Goal: Task Accomplishment & Management: Manage account settings

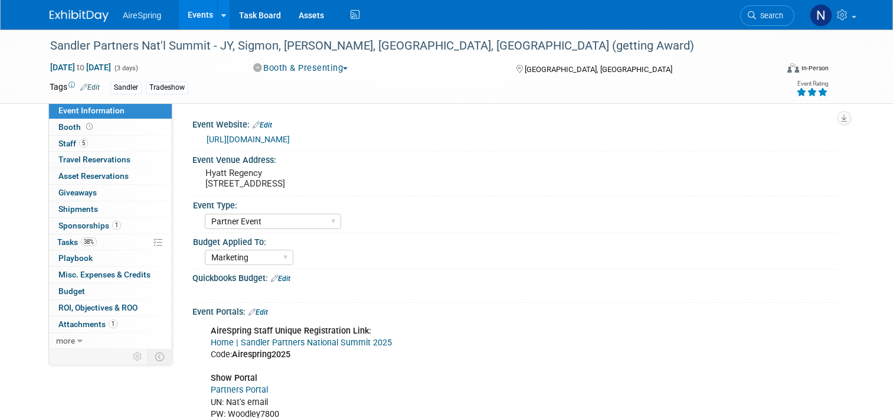
select select "Partner Event"
select select "Marketing"
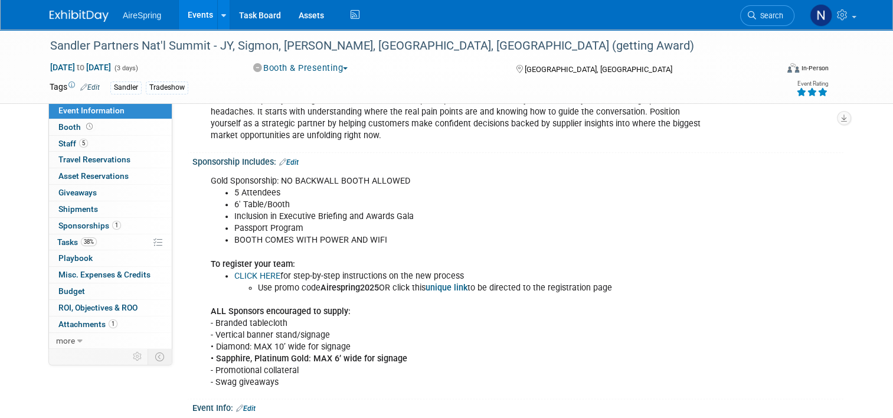
scroll to position [1357, 0]
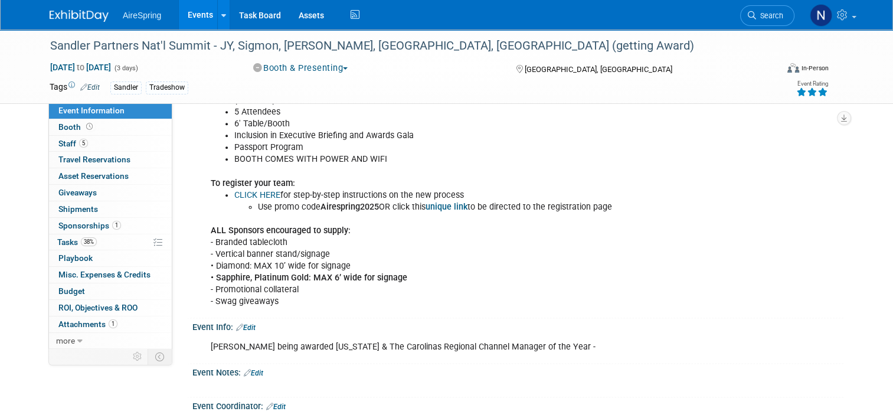
click at [293, 232] on div "Gold Sponsorship: NO BACKWALL BOOTH ALLOWED 5 Attendees 6' Table/Booth Inclusio…" at bounding box center [459, 200] width 514 height 225
click at [106, 129] on link "Booth" at bounding box center [110, 127] width 123 height 16
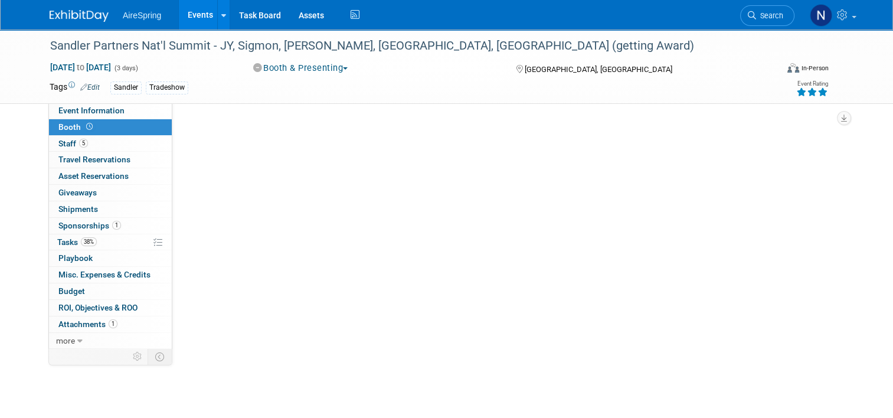
scroll to position [0, 0]
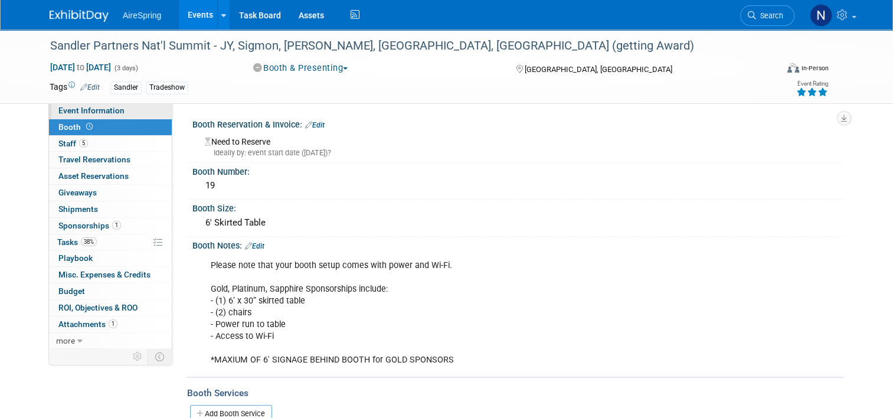
click at [97, 111] on span "Event Information" at bounding box center [91, 110] width 66 height 9
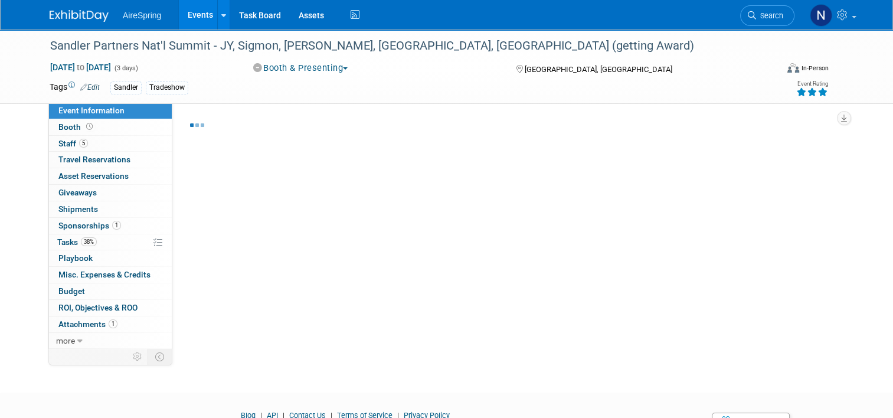
select select "Partner Event"
select select "Marketing"
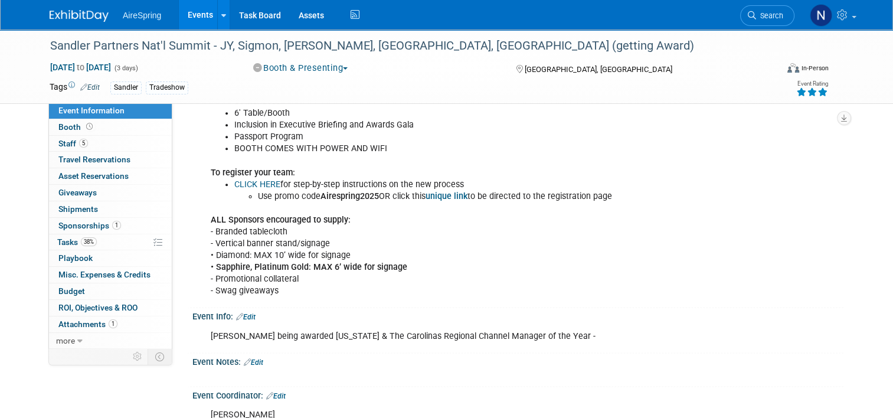
scroll to position [1298, 0]
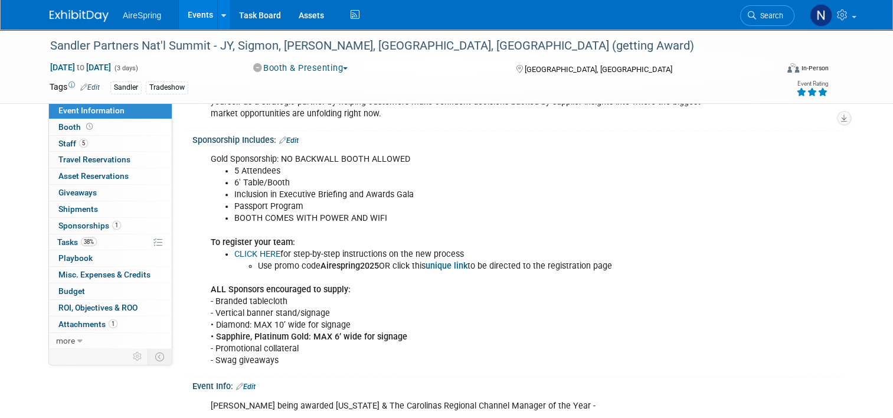
click at [304, 283] on div "Gold Sponsorship: NO BACKWALL BOOTH ALLOWED 5 Attendees 6' Table/Booth Inclusio…" at bounding box center [459, 259] width 514 height 225
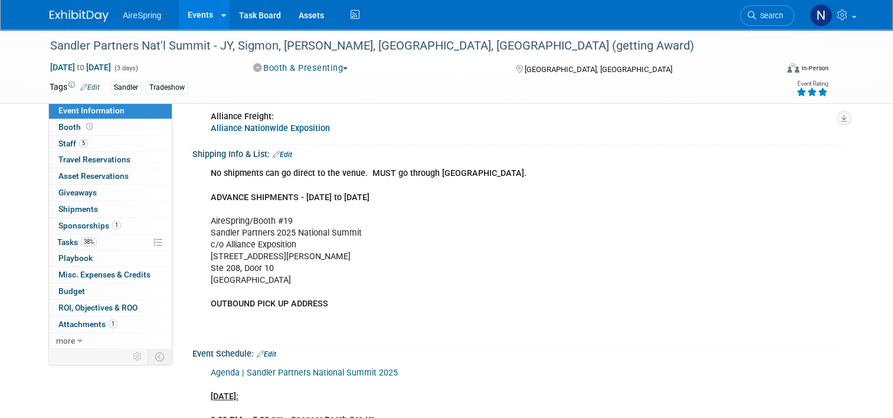
scroll to position [236, 0]
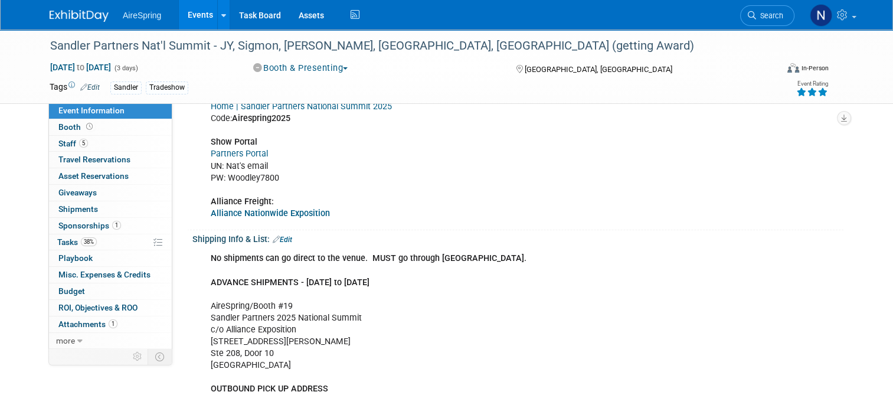
click at [281, 235] on link "Edit" at bounding box center [282, 239] width 19 height 8
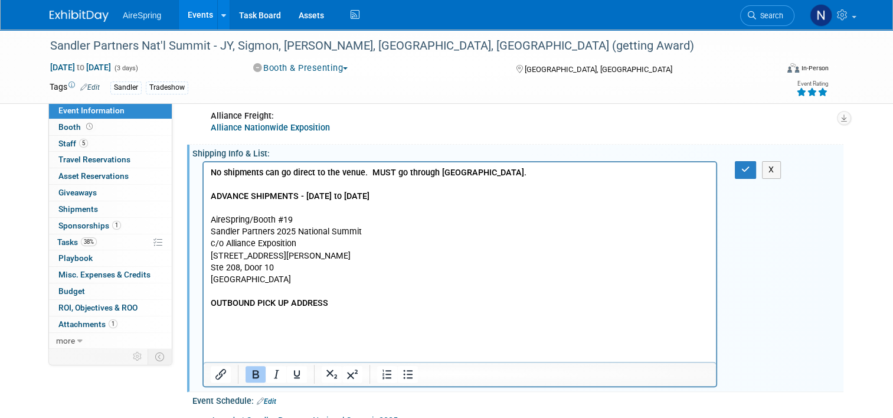
scroll to position [413, 0]
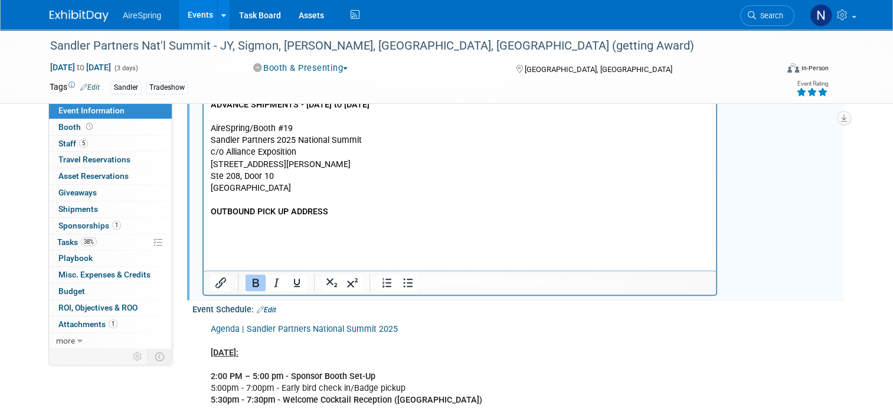
click at [225, 241] on html "No shipments can go direct to the venue. MUST go through Alliance. ADVANCE SHIP…" at bounding box center [460, 156] width 512 height 171
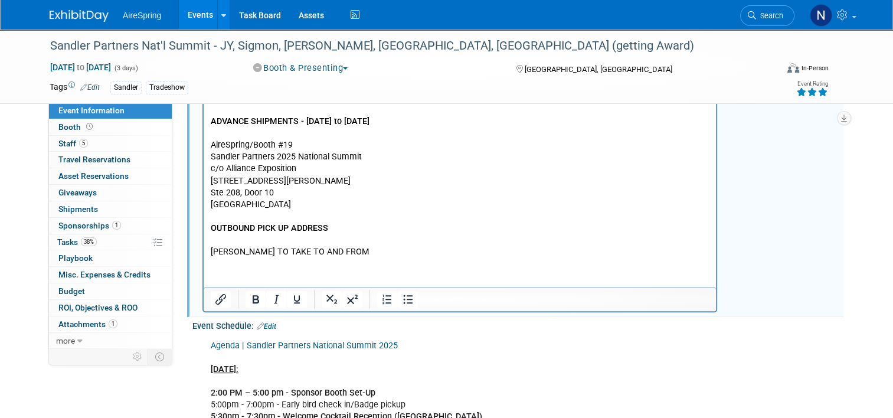
scroll to position [354, 0]
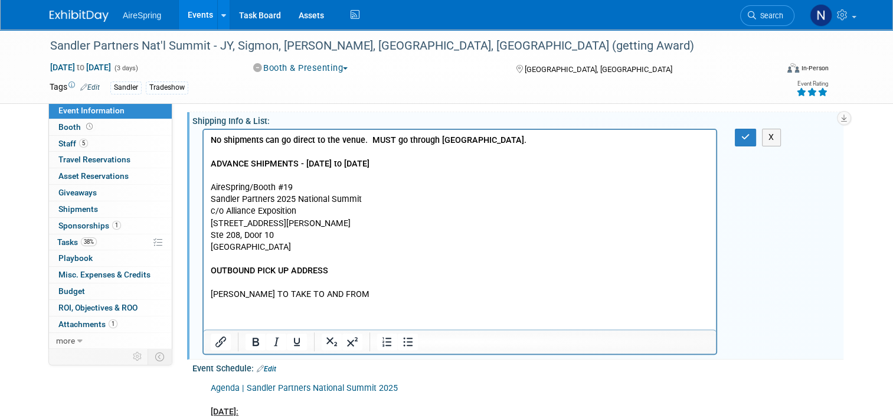
click at [361, 291] on p "No shipments can go direct to the venue. MUST go through Alliance. ADVANCE SHIP…" at bounding box center [460, 218] width 499 height 166
click at [393, 294] on p "No shipments can go direct to the venue. MUST go through Alliance. ADVANCE SHIP…" at bounding box center [460, 218] width 499 height 166
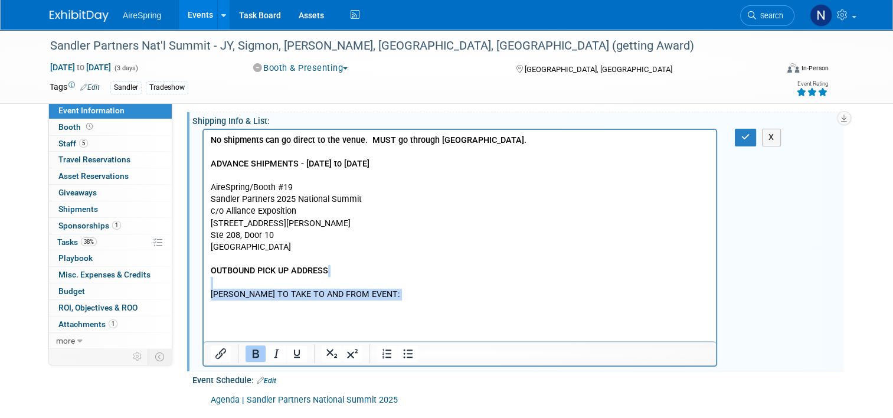
drag, startPoint x: 351, startPoint y: 287, endPoint x: 287, endPoint y: 300, distance: 65.7
click at [287, 300] on body "No shipments can go direct to the venue. MUST go through Alliance. ADVANCE SHIP…" at bounding box center [460, 224] width 500 height 178
click at [365, 312] on html "No shipments can go direct to the venue. MUST go through Alliance. ADVANCE SHIP…" at bounding box center [460, 221] width 512 height 182
drag, startPoint x: 372, startPoint y: 294, endPoint x: 206, endPoint y: 291, distance: 165.8
click at [206, 291] on html "No shipments can go direct to the venue. MUST go through Alliance. ADVANCE SHIP…" at bounding box center [460, 221] width 512 height 182
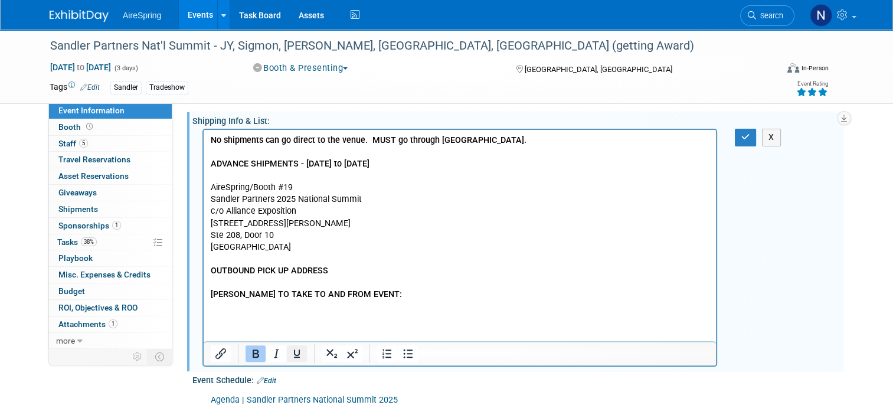
click at [294, 354] on icon "Underline" at bounding box center [297, 353] width 6 height 8
click at [254, 312] on html "No shipments can go direct to the venue. MUST go through Alliance. ADVANCE SHIP…" at bounding box center [460, 221] width 512 height 182
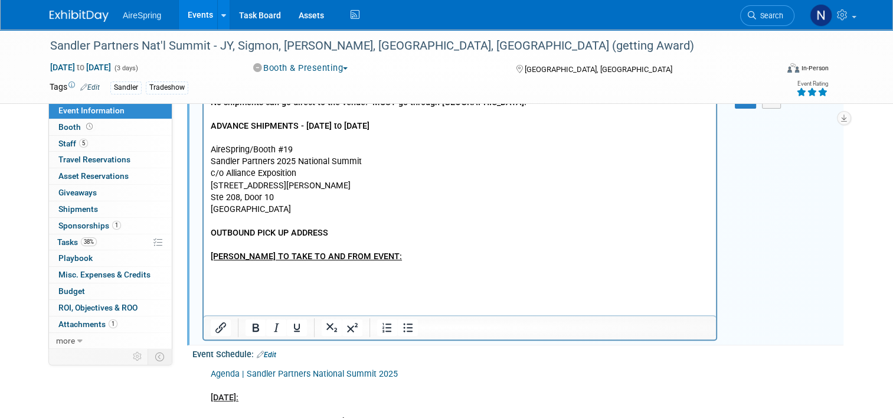
scroll to position [413, 0]
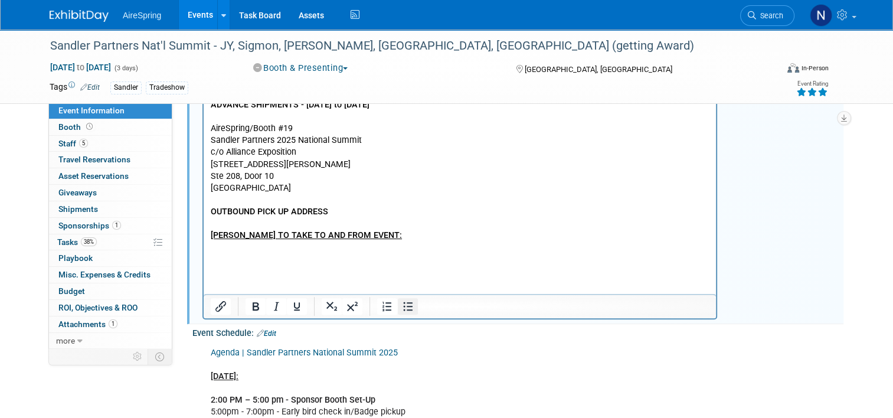
click at [407, 309] on button "Bullet list" at bounding box center [408, 306] width 20 height 17
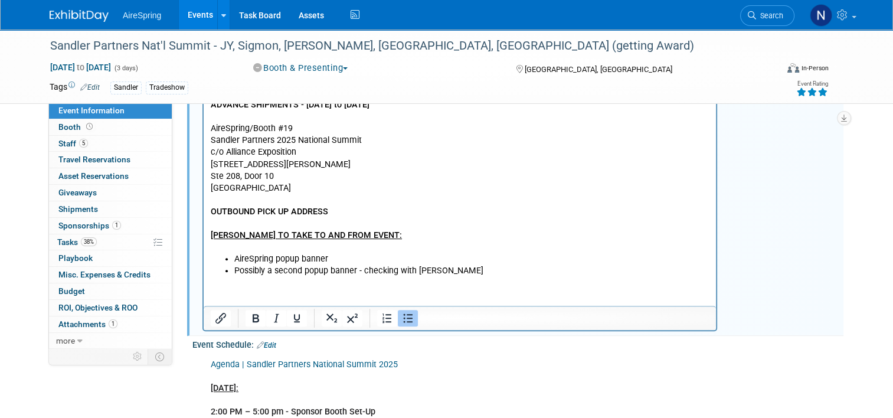
click at [427, 277] on html "No shipments can go direct to the venue. MUST go through Alliance. ADVANCE SHIP…" at bounding box center [460, 174] width 512 height 206
click at [381, 239] on p "No shipments can go direct to the venue. MUST go through Alliance. ADVANCE SHIP…" at bounding box center [460, 159] width 499 height 166
click at [557, 277] on html "No shipments can go direct to the venue. MUST go through Alliance. ADVANCE SHIP…" at bounding box center [460, 174] width 512 height 206
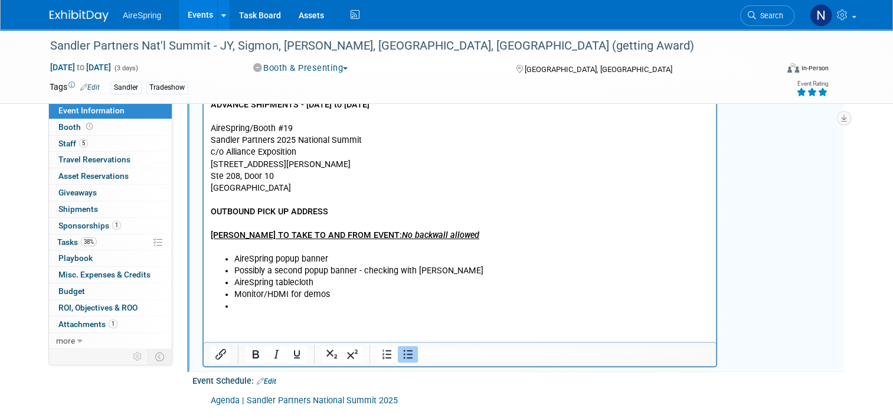
click at [502, 239] on p "No shipments can go direct to the venue. MUST go through Alliance. ADVANCE SHIP…" at bounding box center [460, 159] width 499 height 166
click at [234, 246] on p "Rich Text Area. Press ALT-0 for help." at bounding box center [460, 247] width 499 height 12
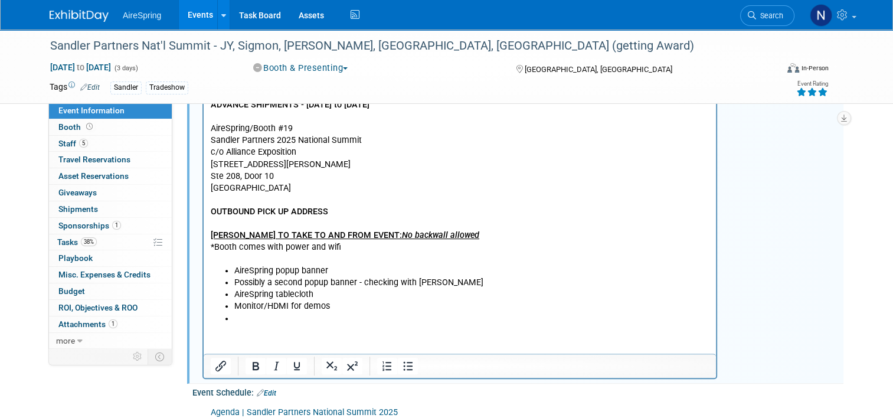
click at [265, 324] on html "No shipments can go direct to the venue. MUST go through Alliance. ADVANCE SHIP…" at bounding box center [460, 198] width 512 height 254
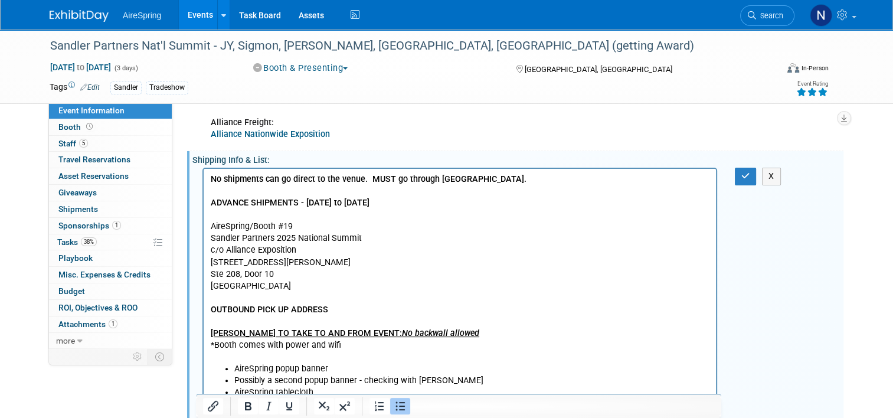
scroll to position [295, 0]
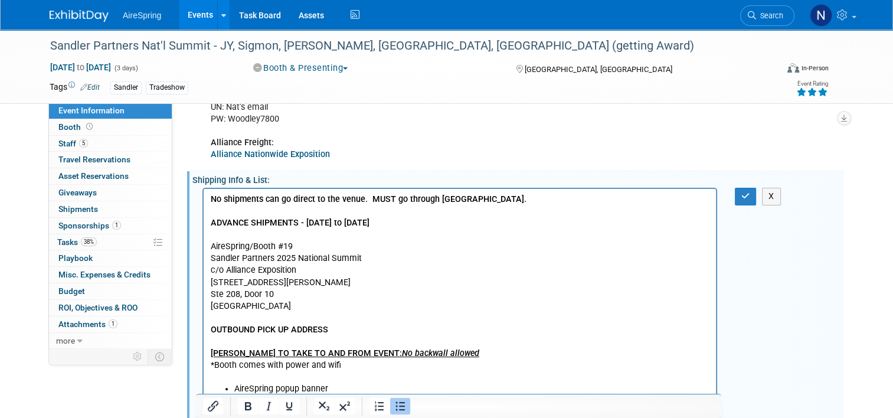
drag, startPoint x: 739, startPoint y: 194, endPoint x: 725, endPoint y: 198, distance: 14.9
click at [739, 194] on button "button" at bounding box center [746, 196] width 22 height 17
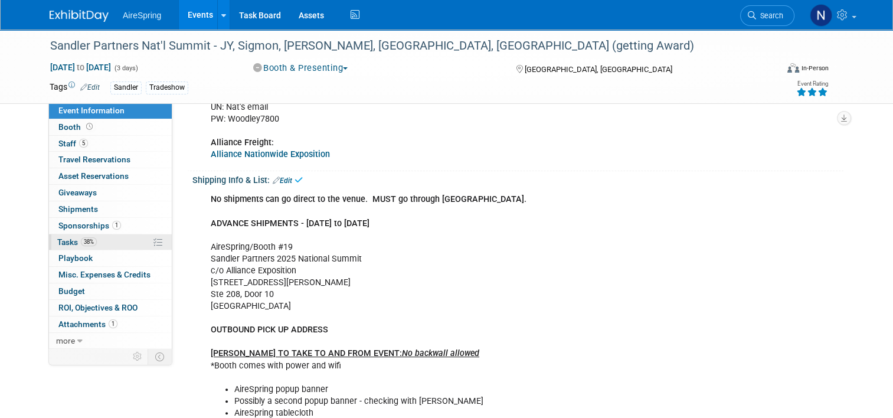
click at [94, 246] on link "38% Tasks 38%" at bounding box center [110, 242] width 123 height 16
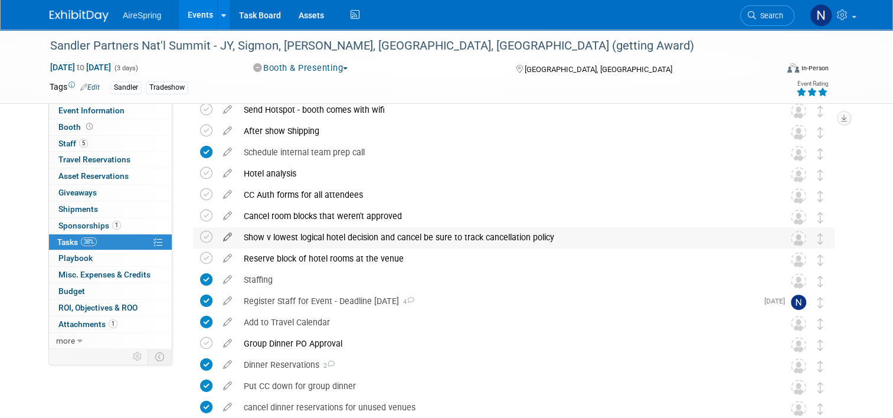
scroll to position [472, 0]
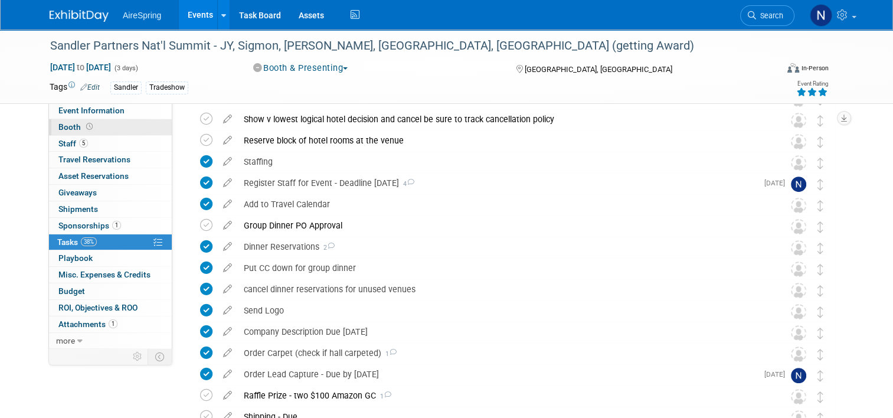
click at [64, 122] on link "Booth" at bounding box center [110, 127] width 123 height 16
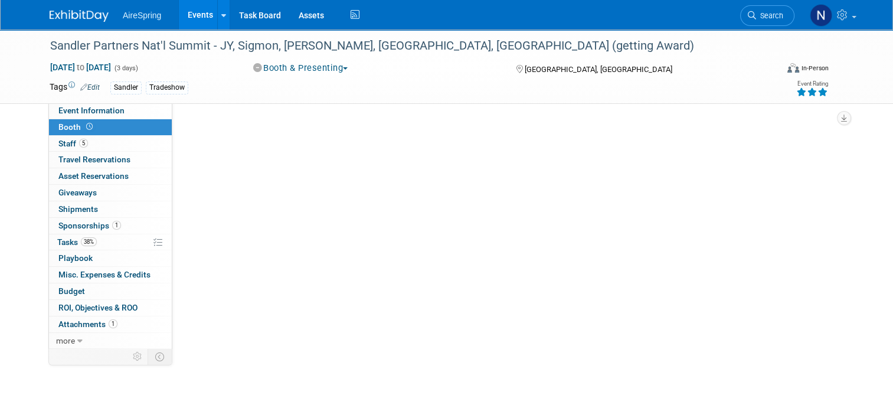
scroll to position [0, 0]
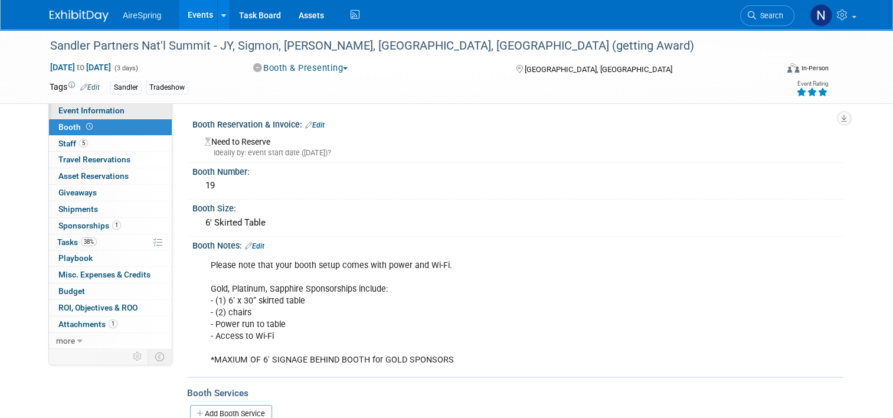
click at [66, 113] on span "Event Information" at bounding box center [91, 110] width 66 height 9
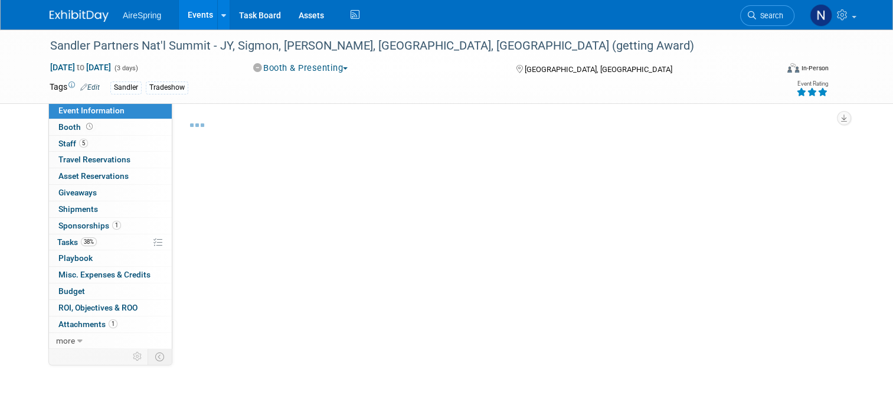
select select "Partner Event"
select select "Marketing"
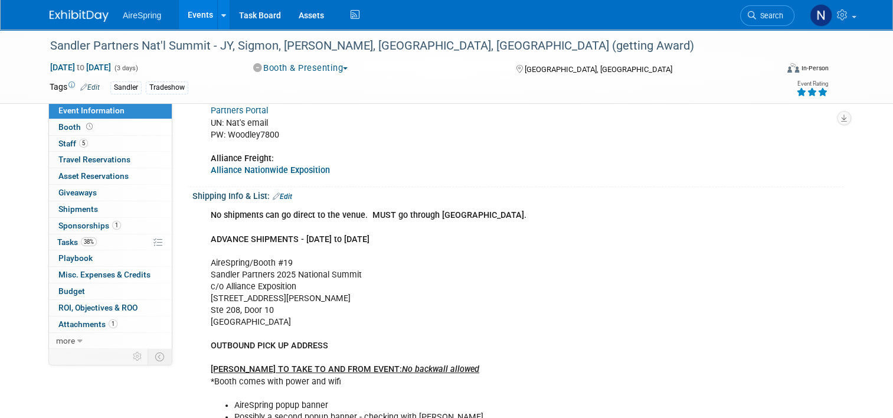
scroll to position [413, 0]
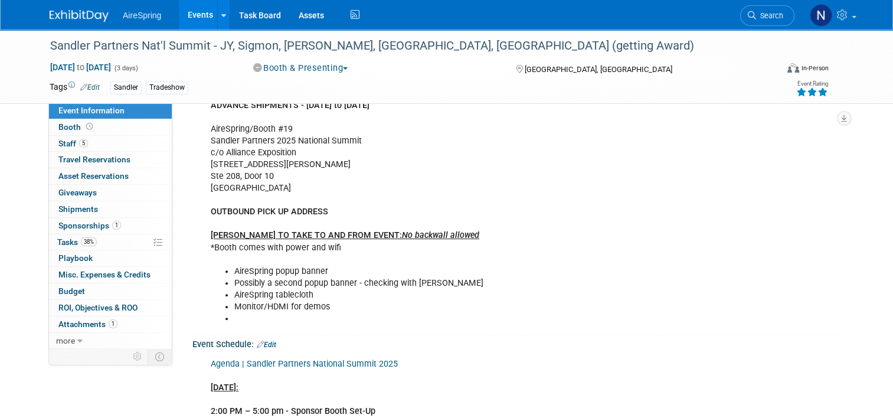
click at [300, 320] on li at bounding box center [472, 319] width 476 height 12
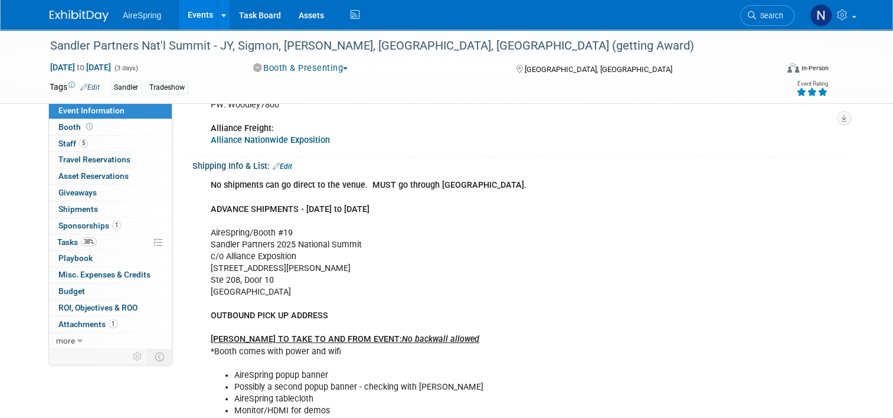
scroll to position [295, 0]
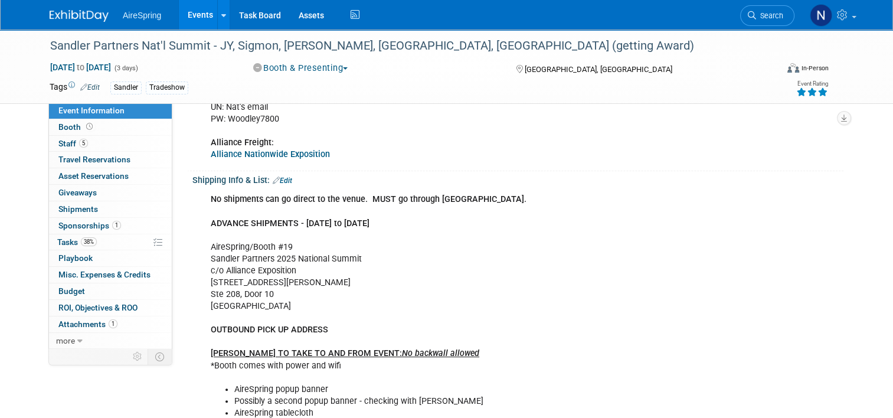
click at [283, 182] on link "Edit" at bounding box center [282, 180] width 19 height 8
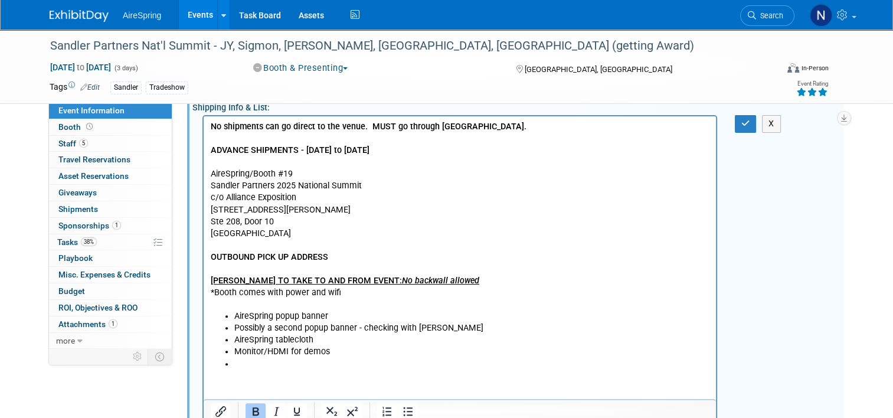
scroll to position [413, 0]
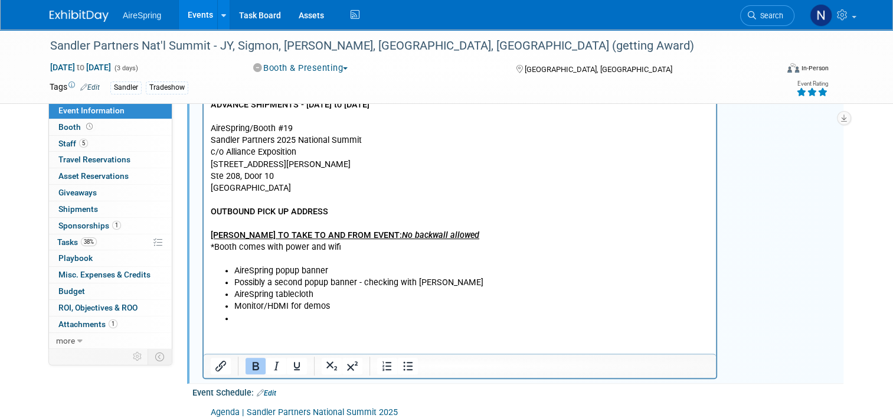
click at [296, 323] on li "Rich Text Area. Press ALT-0 for help." at bounding box center [471, 319] width 475 height 12
click at [358, 322] on li "TWO - $100 Amazon Gift Cards" at bounding box center [471, 319] width 475 height 12
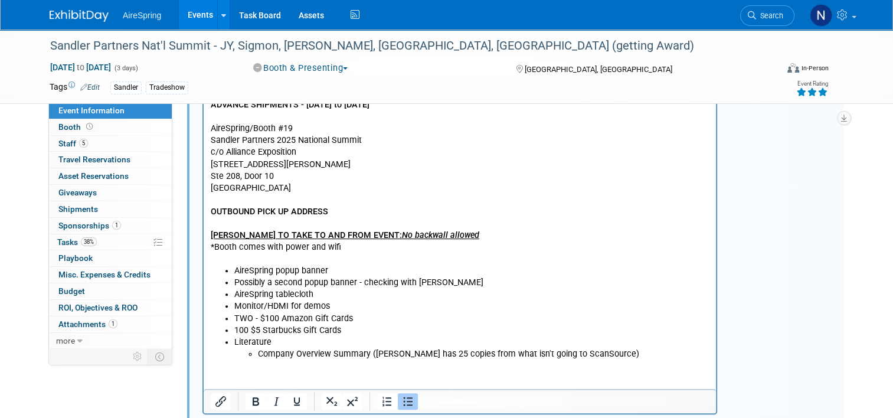
click at [599, 348] on li "Company Overview Summary (lisa has 25 copies from what isn't going to ScanSourc…" at bounding box center [483, 354] width 451 height 12
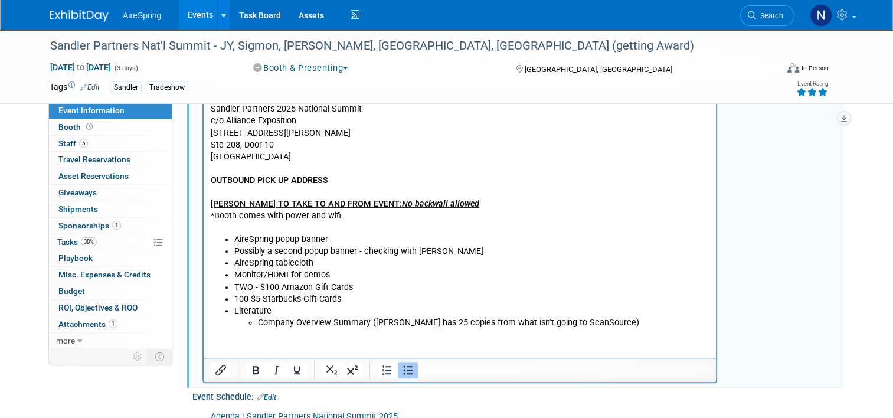
scroll to position [472, 0]
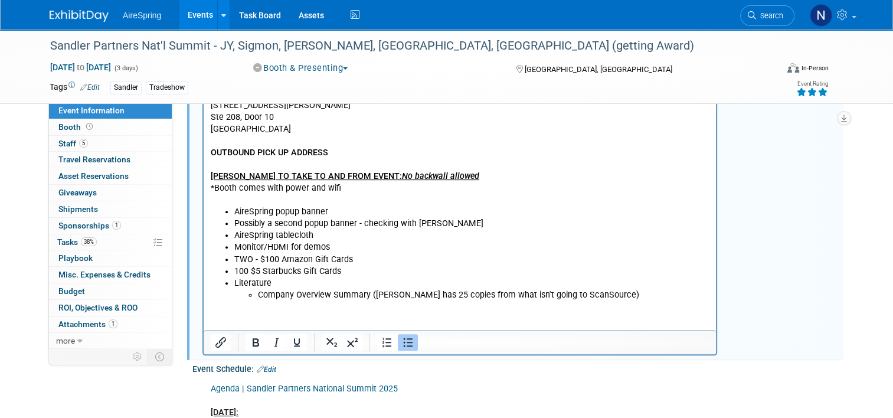
click at [608, 288] on li "Literature Company Overview Summary (lisa has 25 copies from what isn't going t…" at bounding box center [471, 289] width 475 height 24
click at [604, 293] on li "Company Overview Summary (lisa has 25 copies from what isn't going to ScanSourc…" at bounding box center [483, 295] width 451 height 12
click at [338, 225] on li "Possibly a second popup banner - checking with ellen" at bounding box center [471, 224] width 475 height 12
click at [346, 275] on li "100 $5 Starbucks Gift Cards" at bounding box center [471, 271] width 475 height 12
click at [357, 291] on li "Company Overview Summary (lisa has 25 copies from what isn't going to ScanSourc…" at bounding box center [483, 295] width 451 height 12
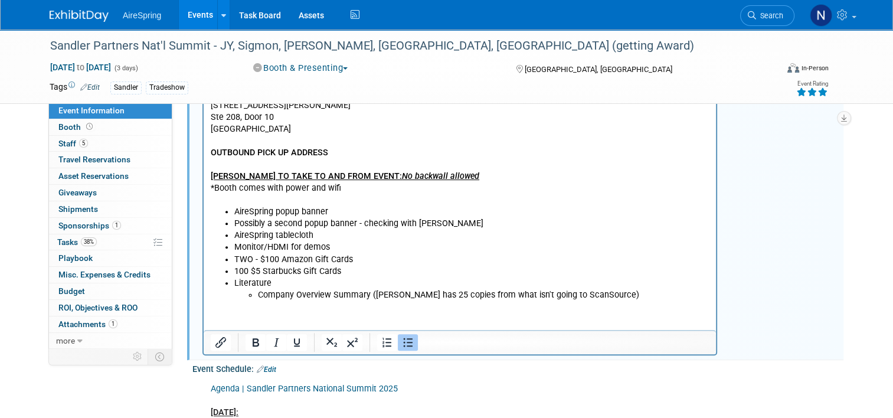
click at [365, 293] on li "Company Overview Summary (lisa has 25 copies from what isn't going to ScanSourc…" at bounding box center [483, 295] width 451 height 12
click at [376, 296] on li "Company Overview Summary (lisa has 25 copies from what isn't going to ScanSourc…" at bounding box center [483, 295] width 451 height 12
click at [592, 300] on html "No shipments can go direct to the venue. MUST go through Alliance. ADVANCE SHIP…" at bounding box center [460, 156] width 512 height 289
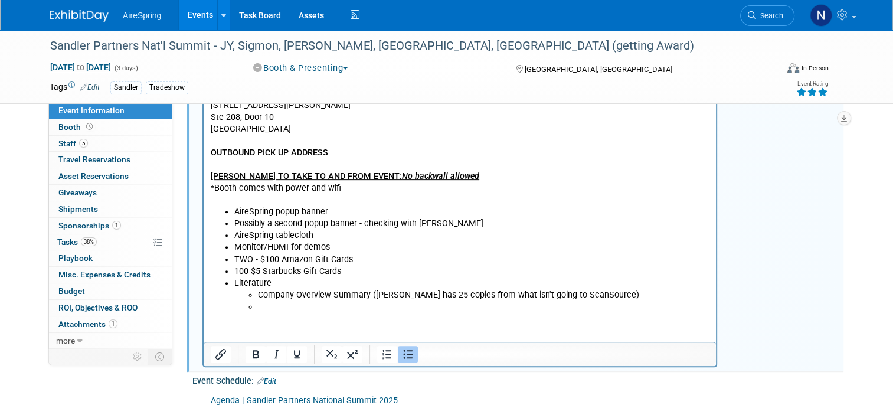
click at [280, 287] on li "Literature Company Overview Summary (lisa has 25 copies from what isn't going t…" at bounding box center [471, 294] width 475 height 35
click at [331, 290] on li "Company Overview Summary (lisa has 25 copies from what isn't going to ScanSourc…" at bounding box center [483, 295] width 451 height 12
click at [332, 281] on li "Literature Company Overview Summary (lisa has 25 copies from what isn't going t…" at bounding box center [471, 294] width 475 height 35
click at [272, 284] on li "Literature Company Overview Summary (lisa has 25 copies from what isn't going t…" at bounding box center [471, 294] width 475 height 35
click at [273, 283] on li "Literature Company Overview Summary (lisa has 25 copies from what isn't going t…" at bounding box center [471, 294] width 475 height 35
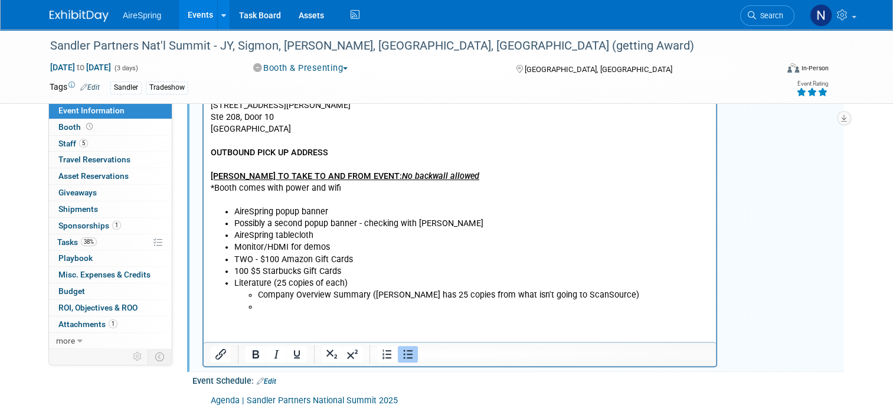
click at [420, 304] on li "Rich Text Area. Press ALT-0 for help." at bounding box center [483, 307] width 451 height 12
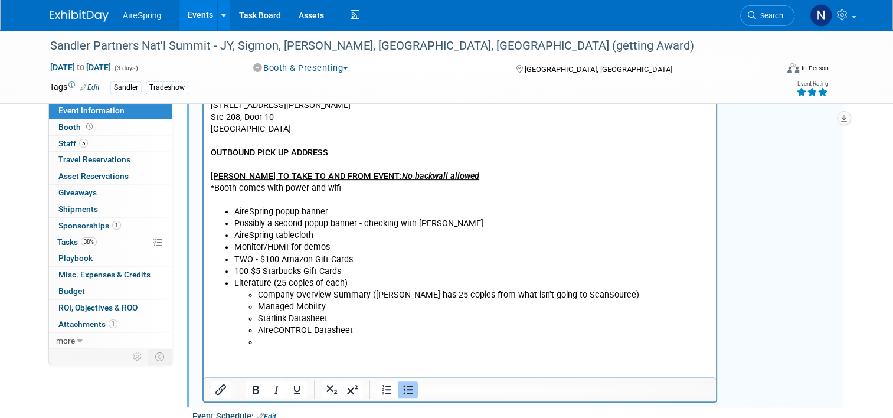
click at [319, 339] on li "Rich Text Area. Press ALT-0 for help." at bounding box center [483, 342] width 451 height 12
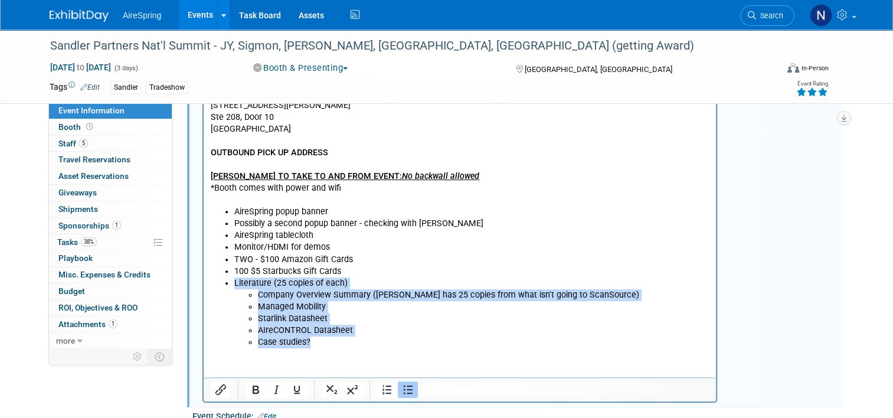
drag, startPoint x: 326, startPoint y: 344, endPoint x: 233, endPoint y: 284, distance: 110.5
click at [233, 284] on ul "AireSpring popup banner Possibly a second popup banner - checking with ellen Ai…" at bounding box center [460, 277] width 499 height 142
copy li "Literature (25 copies of each) Company Overview Summary (lisa has 25 copies fro…"
click at [372, 342] on li "Case studies?" at bounding box center [483, 342] width 451 height 12
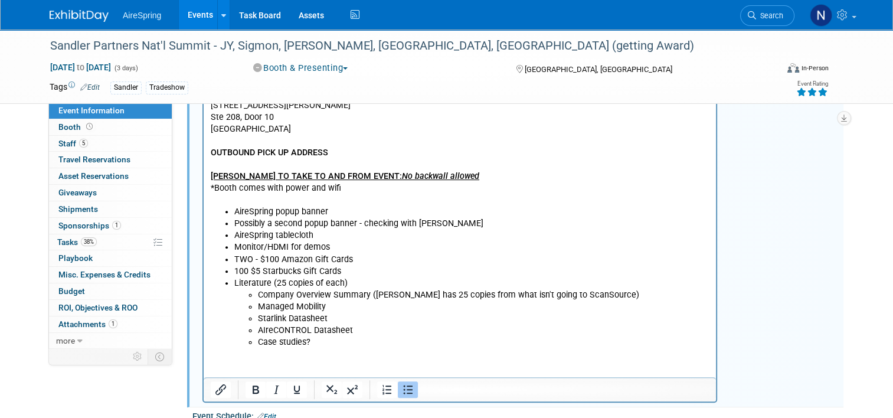
click at [363, 346] on li "Case studies?" at bounding box center [483, 342] width 451 height 12
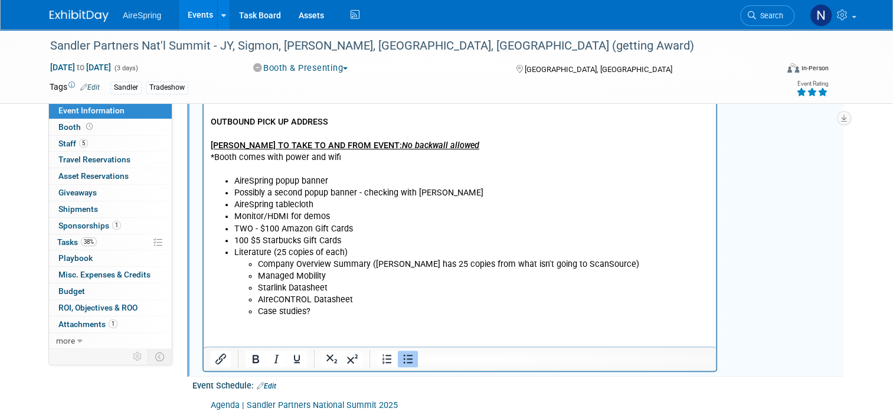
scroll to position [531, 0]
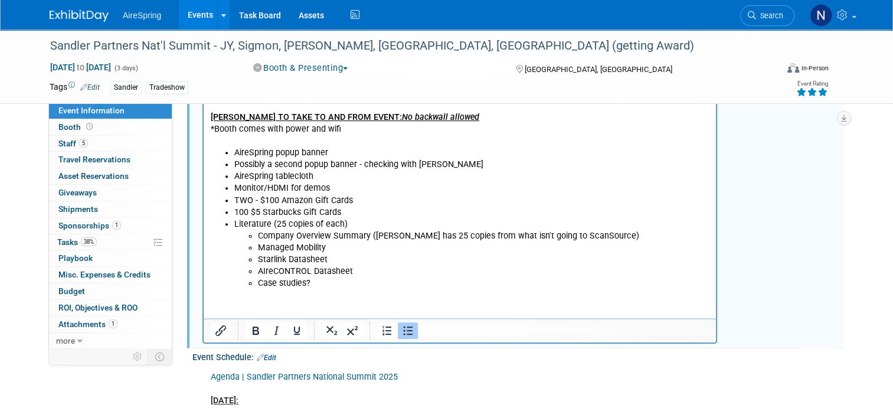
click at [383, 244] on li "Managed Mobility" at bounding box center [483, 248] width 451 height 12
click at [381, 259] on li "Starlink Datasheet" at bounding box center [483, 260] width 451 height 12
click at [396, 290] on html "No shipments can go direct to the venue. MUST go through Alliance. ADVANCE SHIP…" at bounding box center [460, 121] width 512 height 336
click at [379, 193] on li "Monitor/HDMI for demos" at bounding box center [471, 189] width 475 height 12
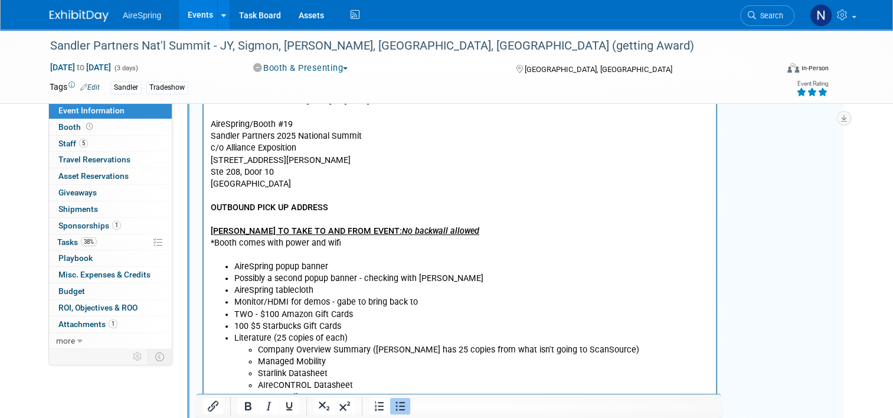
scroll to position [354, 0]
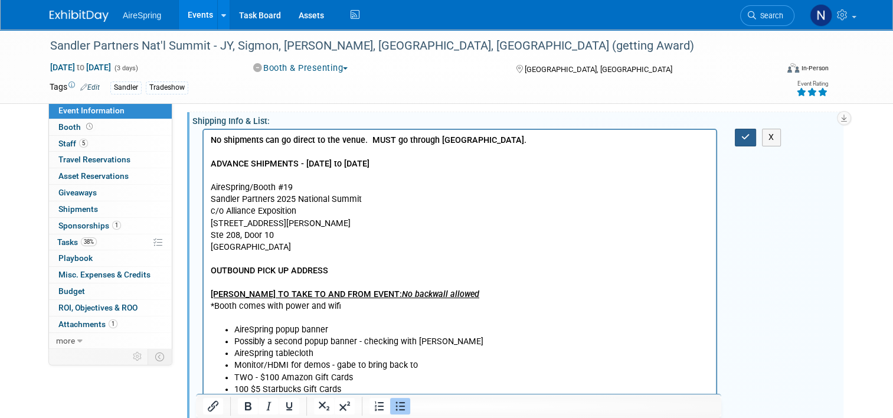
click at [750, 134] on icon "button" at bounding box center [745, 137] width 9 height 8
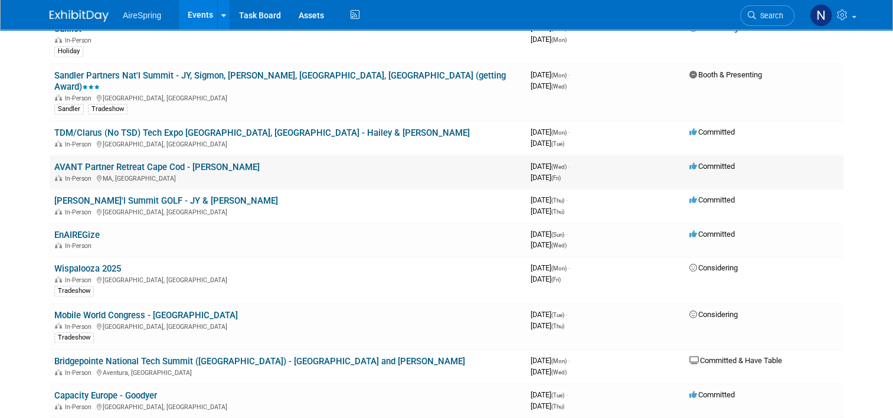
scroll to position [1357, 0]
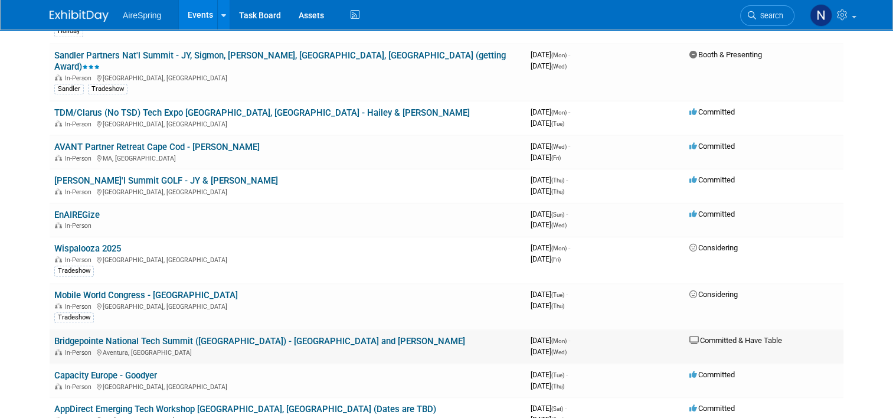
click at [217, 336] on link "Bridgepointe National Tech Summit ([GEOGRAPHIC_DATA]) - [GEOGRAPHIC_DATA] and […" at bounding box center [259, 341] width 411 height 11
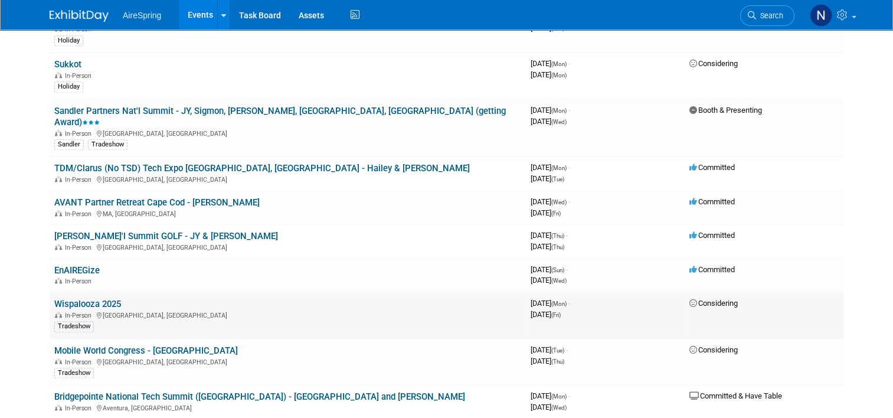
scroll to position [1239, 0]
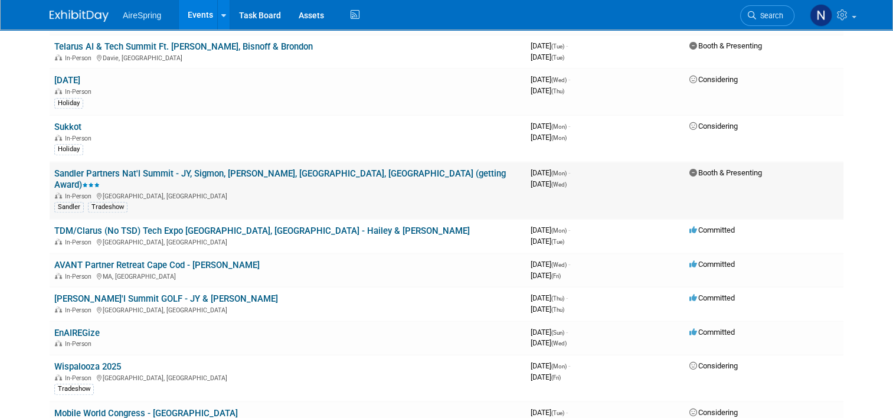
click at [287, 168] on link "Sandler Partners Nat'l Summit - JY, Sigmon, [PERSON_NAME], [GEOGRAPHIC_DATA], […" at bounding box center [279, 179] width 451 height 22
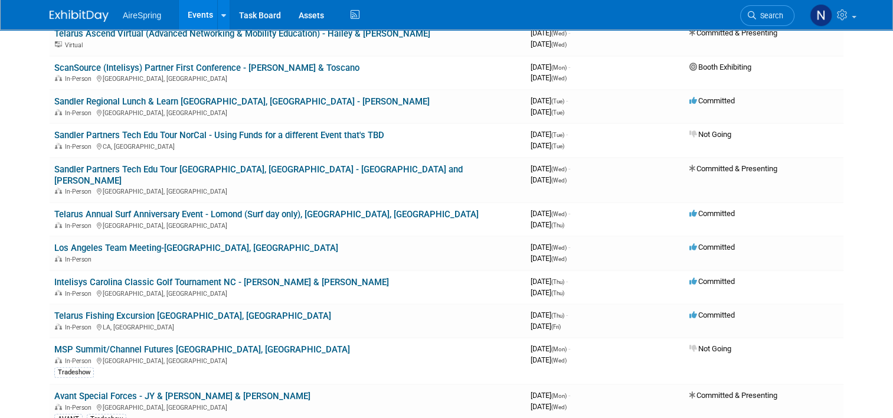
scroll to position [413, 0]
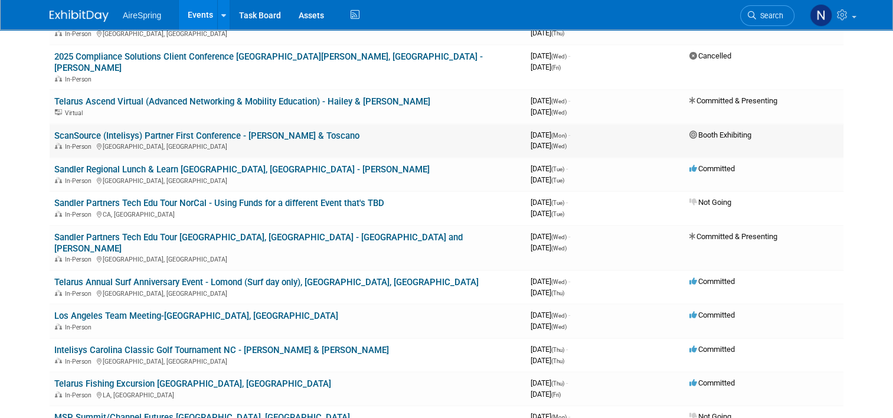
click at [301, 130] on link "ScanSource (Intelisys) Partner First Conference - [PERSON_NAME] & Toscano" at bounding box center [206, 135] width 305 height 11
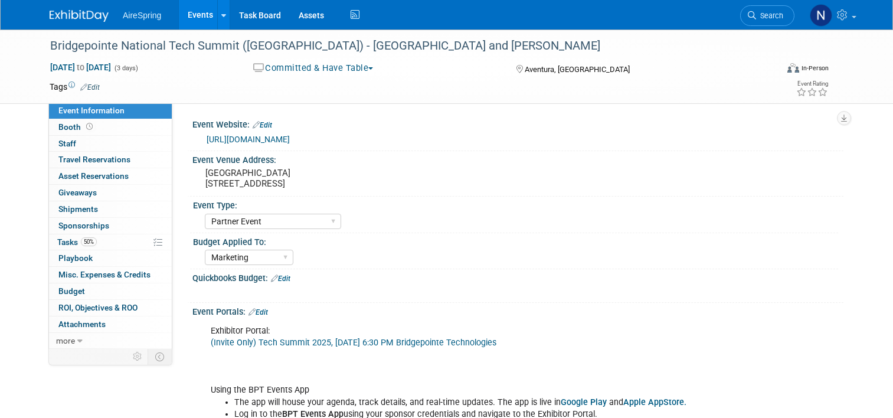
select select "Partner Event"
select select "Marketing"
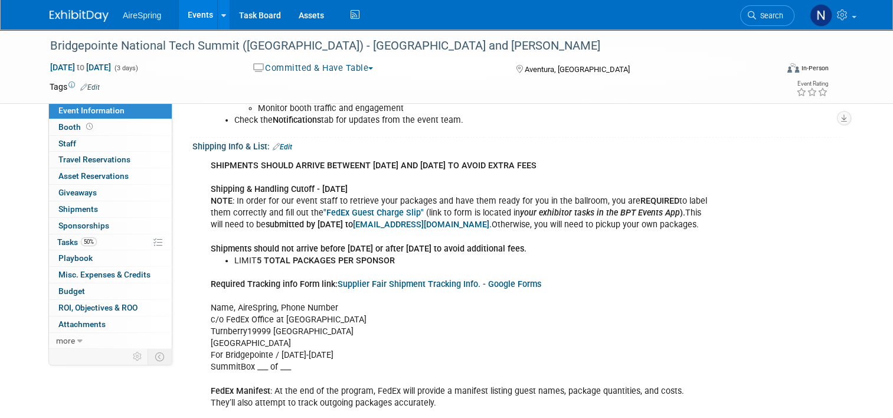
scroll to position [413, 0]
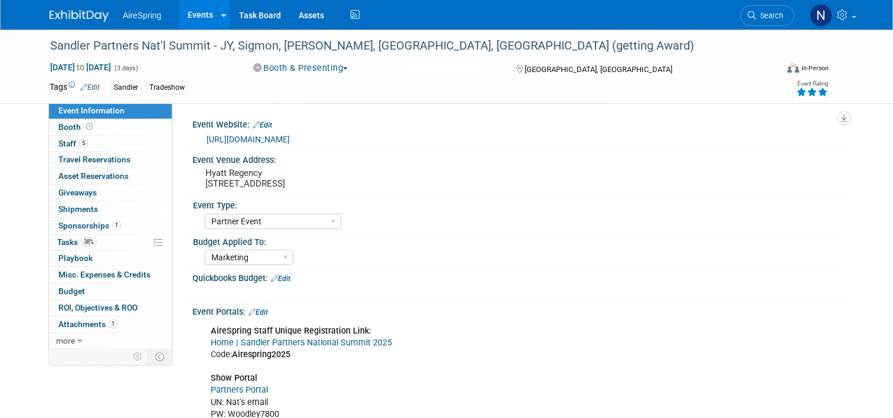
select select "Partner Event"
select select "Marketing"
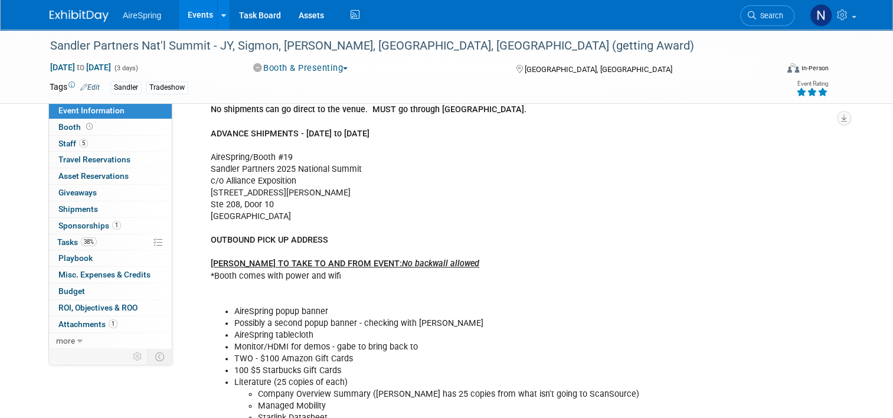
scroll to position [295, 0]
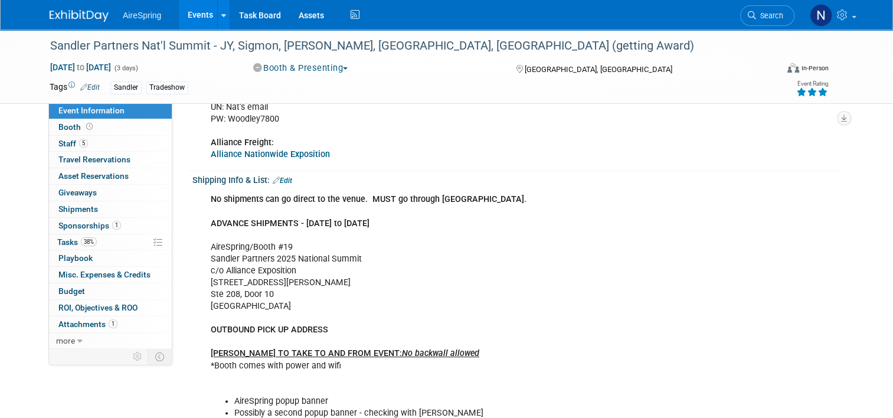
click at [281, 176] on link "Edit" at bounding box center [282, 180] width 19 height 8
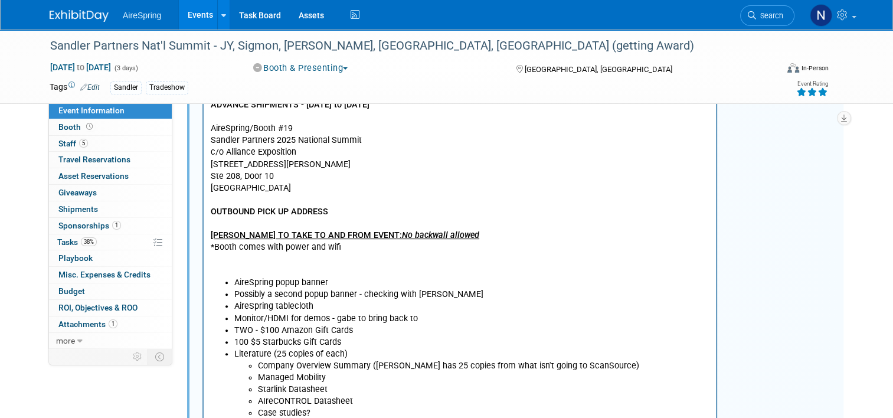
scroll to position [649, 0]
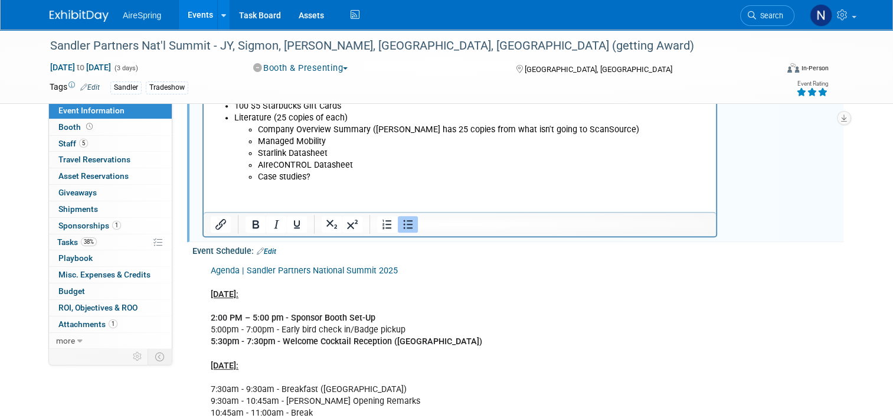
click at [323, 182] on li "Case studies?" at bounding box center [483, 178] width 451 height 12
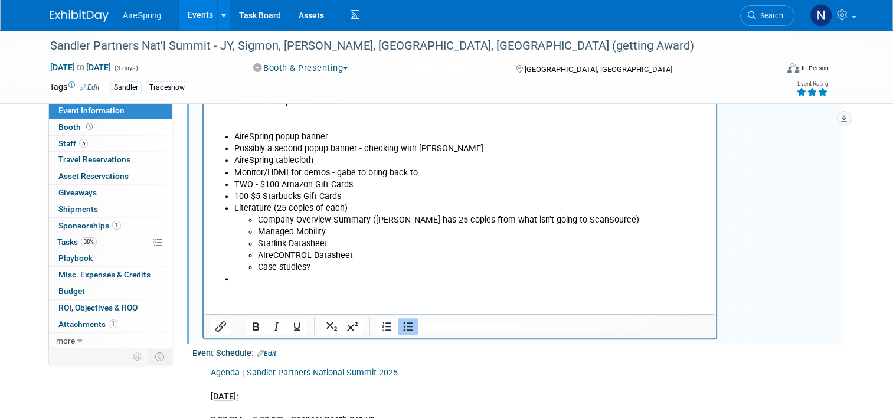
scroll to position [531, 0]
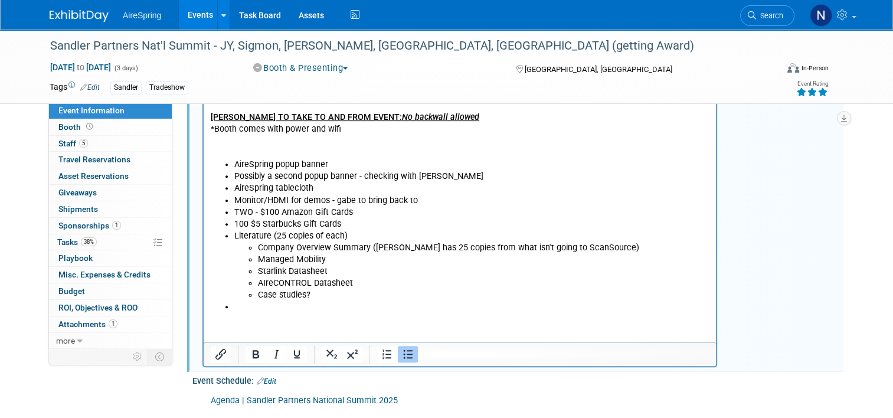
click at [344, 313] on html "No shipments can go direct to the venue. MUST go through Alliance. ADVANCE SHIP…" at bounding box center [460, 133] width 512 height 360
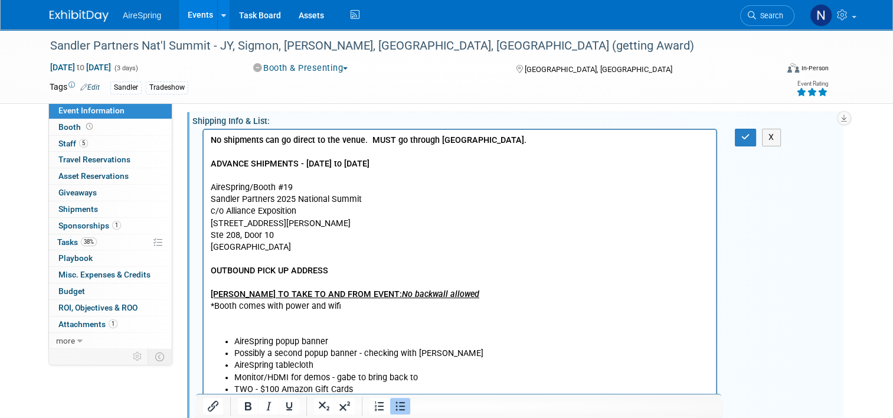
scroll to position [354, 0]
click at [547, 204] on p "No shipments can go direct to the venue. MUST go through [GEOGRAPHIC_DATA]. ADV…" at bounding box center [460, 235] width 499 height 201
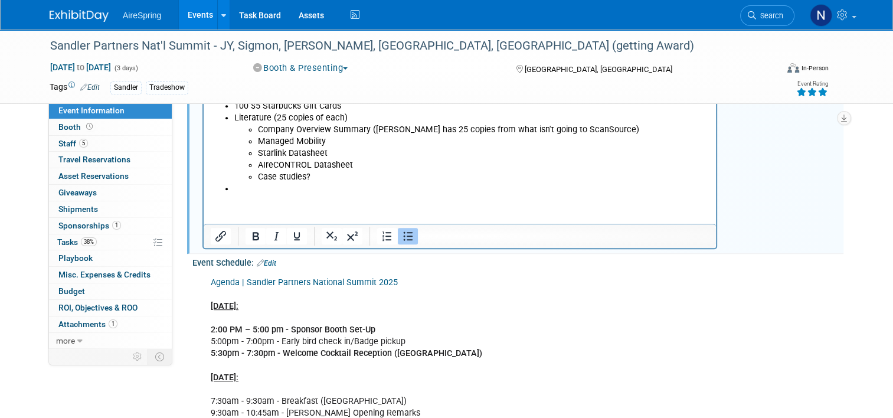
click at [271, 188] on li "Rich Text Area. Press ALT-0 for help." at bounding box center [471, 189] width 475 height 12
drag, startPoint x: 1104, startPoint y: -97, endPoint x: 450, endPoint y: 194, distance: 716.0
click at [556, 187] on li "Surge protector" at bounding box center [471, 189] width 475 height 12
click at [344, 191] on li "Surge protector" at bounding box center [471, 189] width 475 height 12
click at [343, 181] on li "Case studies?" at bounding box center [483, 178] width 451 height 12
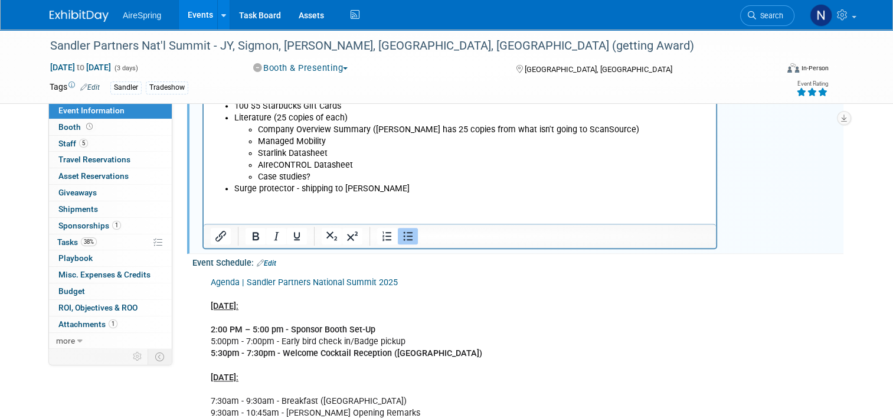
click at [234, 185] on li "Surge protector - shipping to Lisa" at bounding box center [471, 189] width 475 height 12
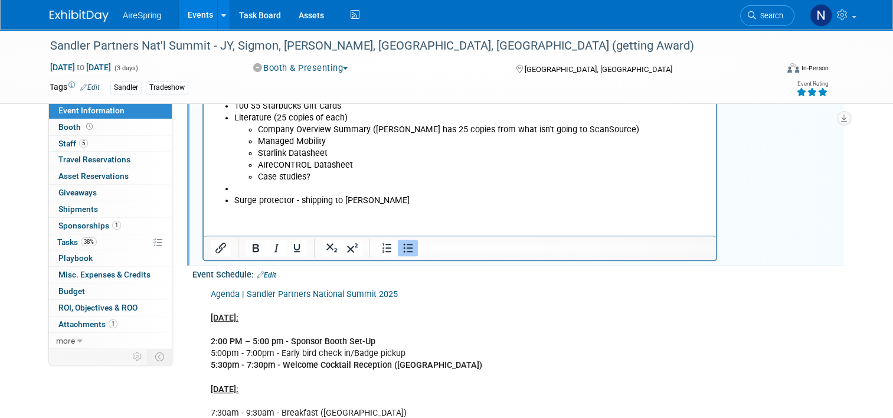
click at [308, 194] on li "Rich Text Area. Press ALT-0 for help." at bounding box center [471, 189] width 475 height 12
click at [464, 207] on html "No shipments can go direct to the venue. MUST go through Alliance. ADVANCE SHIP…" at bounding box center [460, 21] width 512 height 372
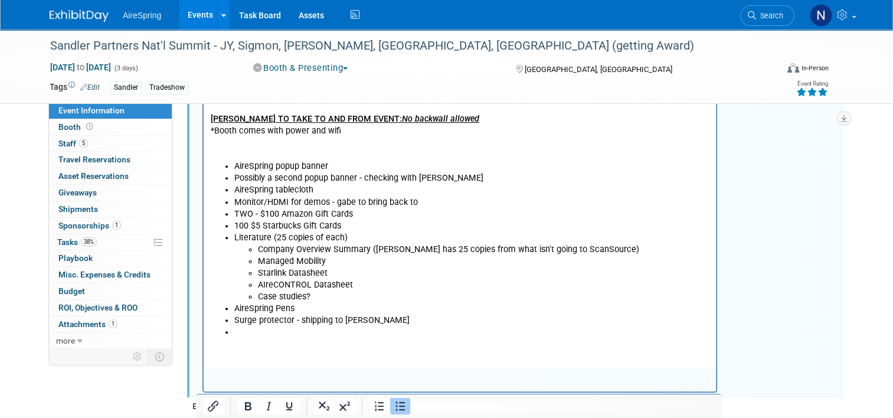
scroll to position [472, 0]
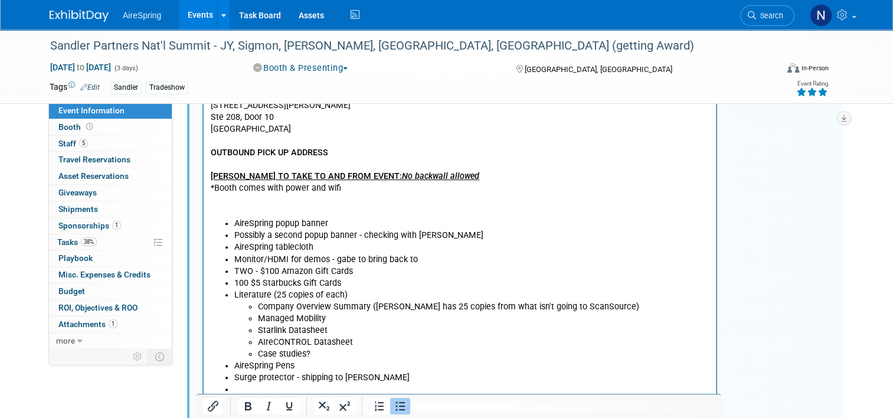
click at [345, 227] on li "AireSpring popup banner" at bounding box center [471, 224] width 475 height 12
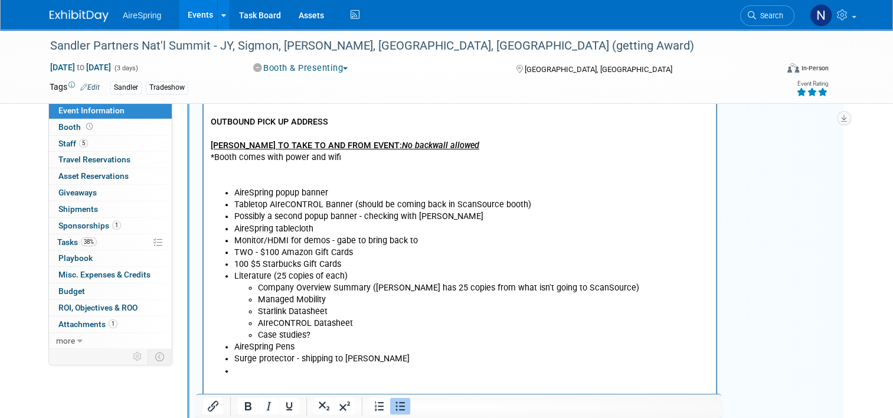
scroll to position [531, 0]
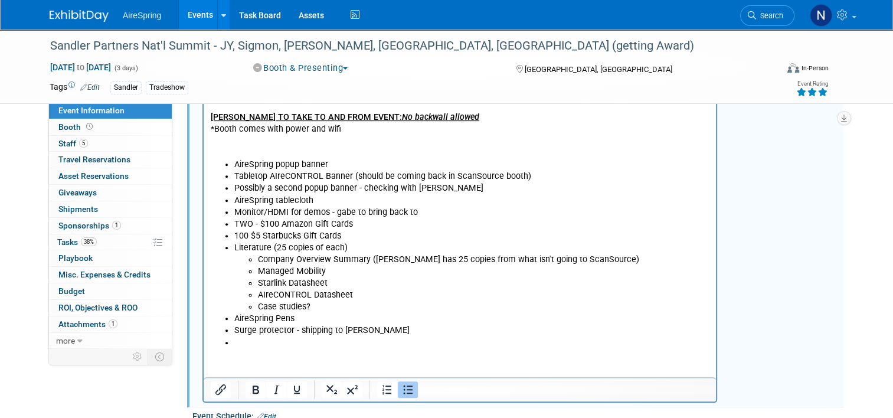
click at [314, 348] on html "No shipments can go direct to the venue. MUST go through Alliance. ADVANCE SHIP…" at bounding box center [460, 151] width 512 height 396
click at [338, 158] on p "No shipments can go direct to the venue. MUST go through Alliance. ADVANCE SHIP…" at bounding box center [460, 58] width 499 height 201
drag, startPoint x: 378, startPoint y: 169, endPoint x: 461, endPoint y: 156, distance: 83.5
click at [378, 169] on li "AireSpring popup banner" at bounding box center [471, 165] width 475 height 12
click at [335, 164] on li "AireSpring popup banner (Newest AireSpring banner should" at bounding box center [471, 165] width 475 height 12
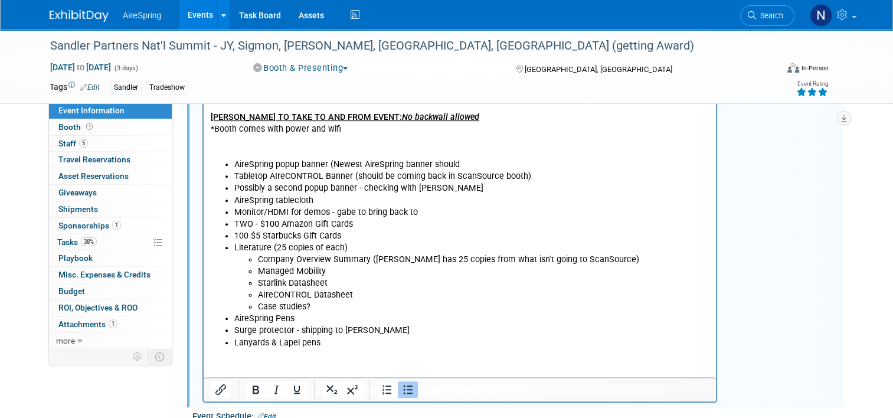
click at [337, 165] on li "AireSpring popup banner (Newest AireSpring banner should" at bounding box center [471, 165] width 475 height 12
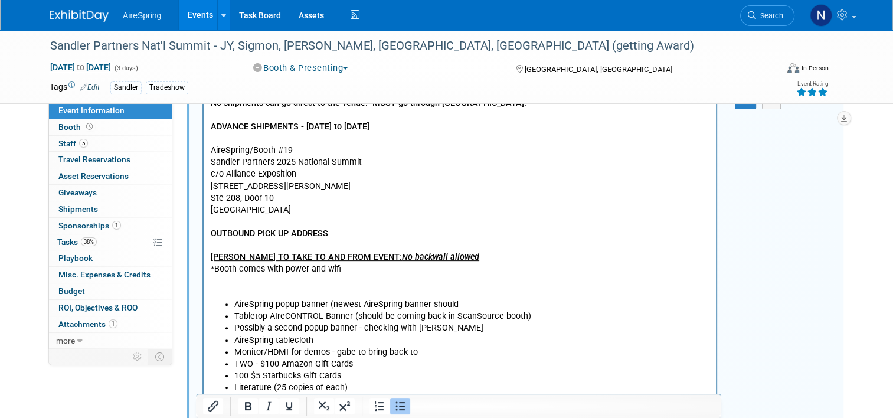
scroll to position [295, 0]
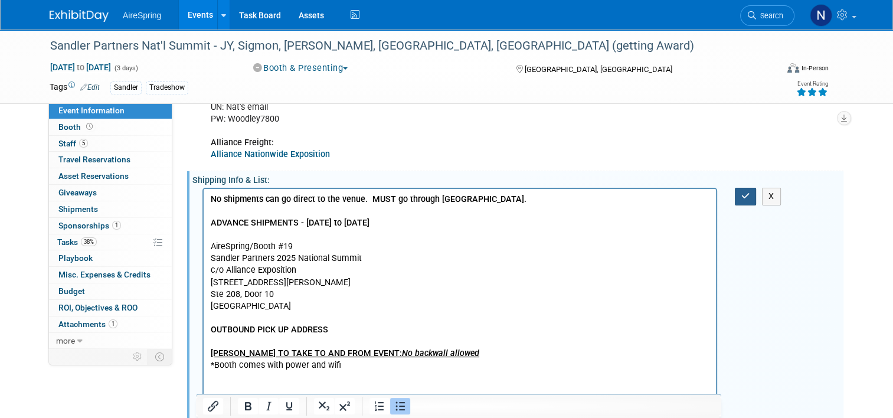
click at [742, 189] on button "button" at bounding box center [746, 196] width 22 height 17
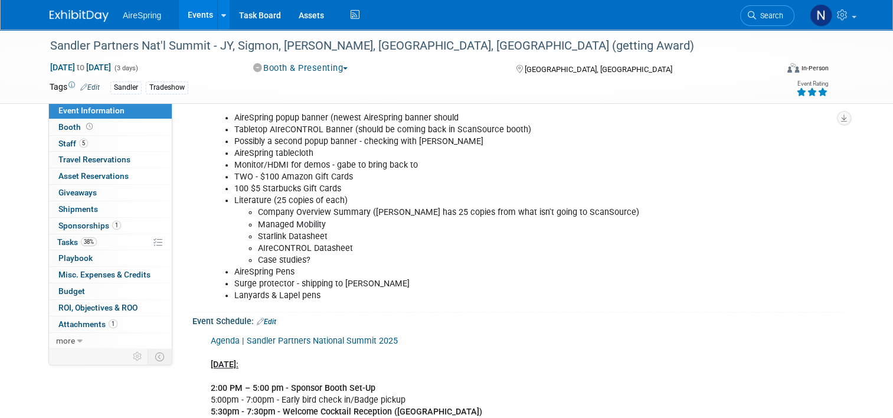
scroll to position [531, 0]
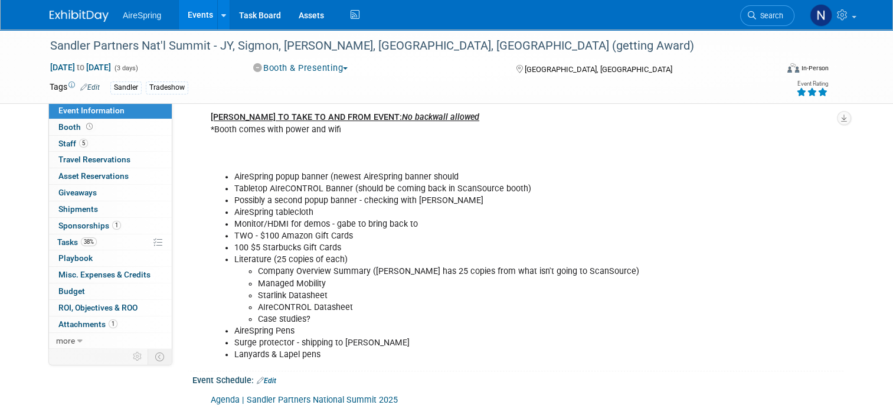
click at [304, 270] on li "Company Overview Summary (lisa has 25 copies from what isn't going to ScanSourc…" at bounding box center [484, 271] width 452 height 12
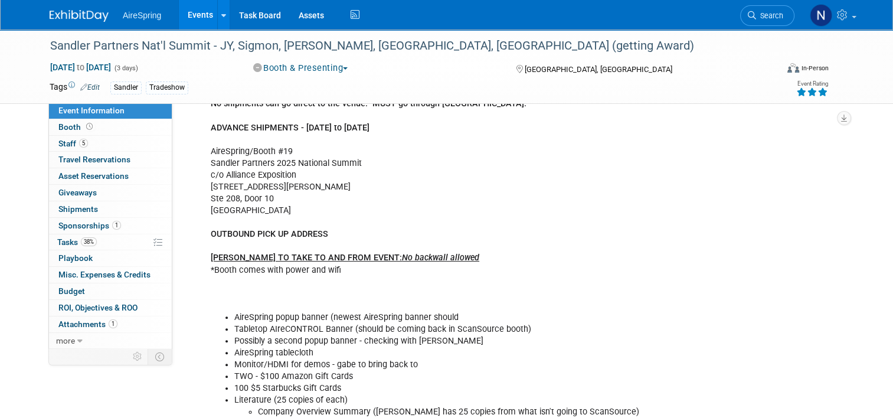
scroll to position [354, 0]
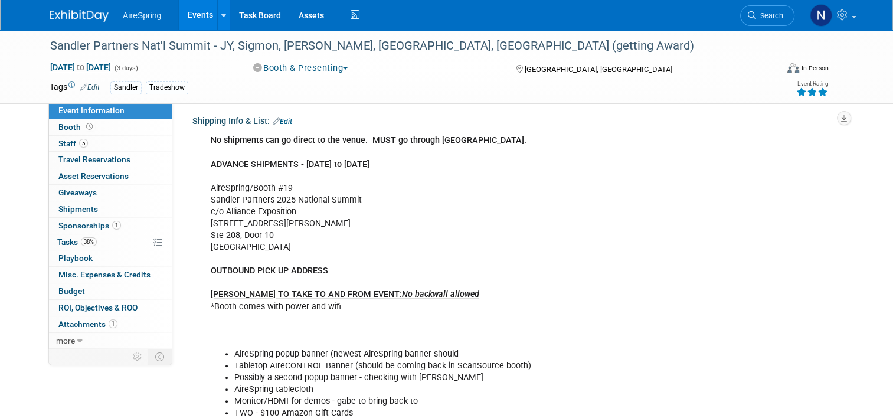
click at [281, 122] on link "Edit" at bounding box center [282, 121] width 19 height 8
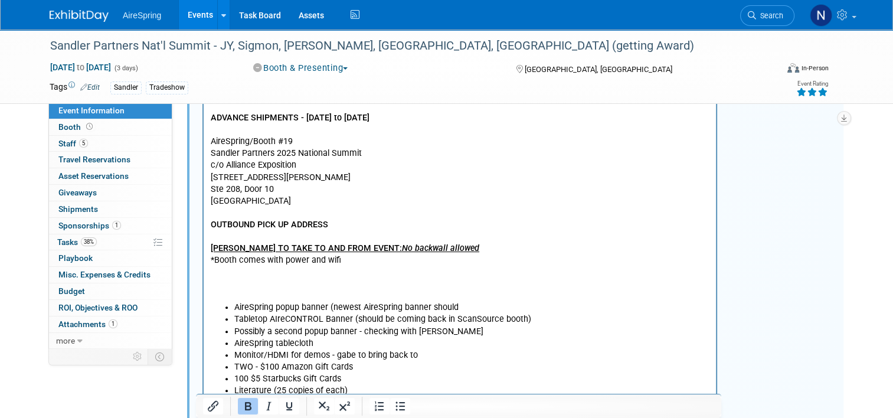
scroll to position [472, 0]
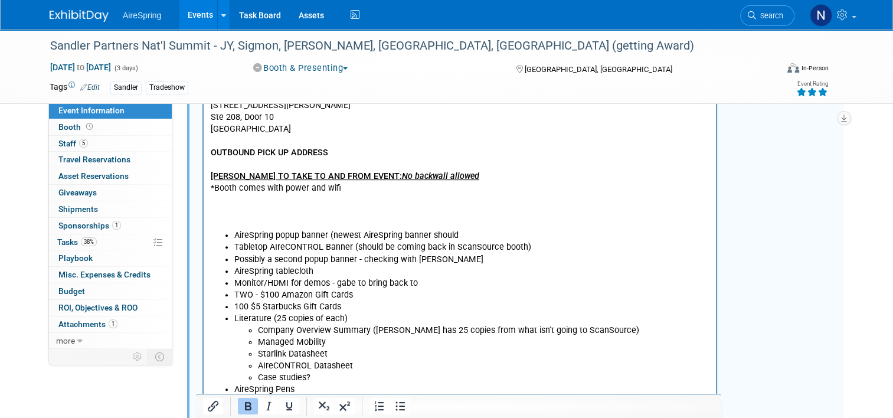
click at [408, 279] on li "Monitor/HDMI for demos - gabe to bring back to" at bounding box center [471, 283] width 475 height 12
click at [389, 296] on li "TWO - $100 Amazon Gift Cards" at bounding box center [471, 295] width 475 height 12
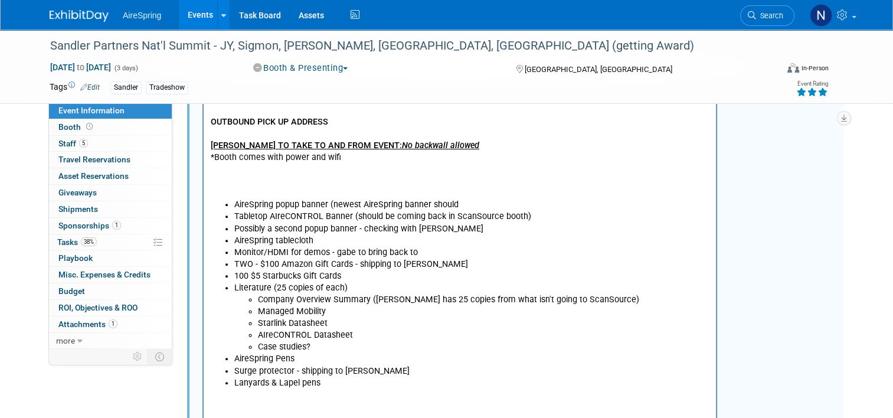
scroll to position [531, 0]
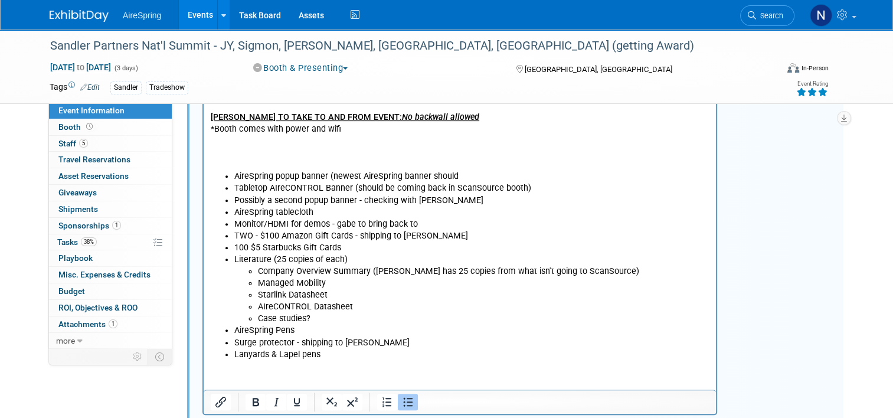
click at [451, 221] on li "Monitor/HDMI for demos - gabe to bring back to" at bounding box center [471, 225] width 475 height 12
click at [337, 227] on li "Monitor/HDMI for demos - gabe to bring back to" at bounding box center [471, 225] width 475 height 12
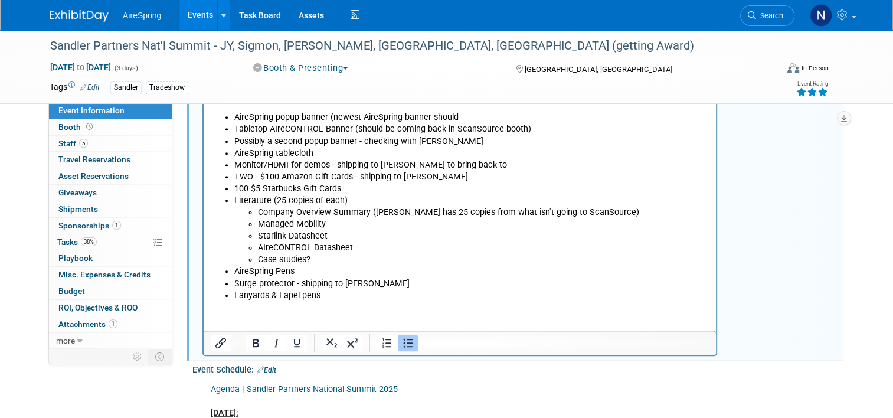
scroll to position [354, 0]
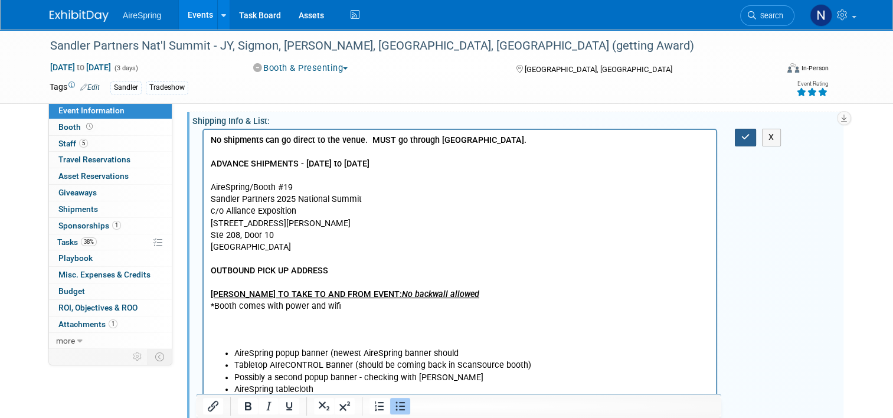
click at [742, 129] on button "button" at bounding box center [746, 137] width 22 height 17
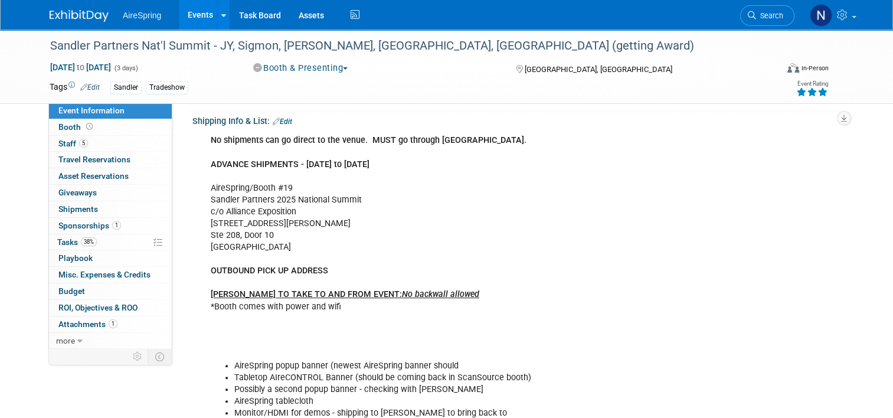
drag, startPoint x: 214, startPoint y: 23, endPoint x: 527, endPoint y: 130, distance: 331.2
click at [527, 130] on div "No shipments can go direct to the venue. MUST go through Alliance. ADVANCE SHIP…" at bounding box center [459, 342] width 514 height 427
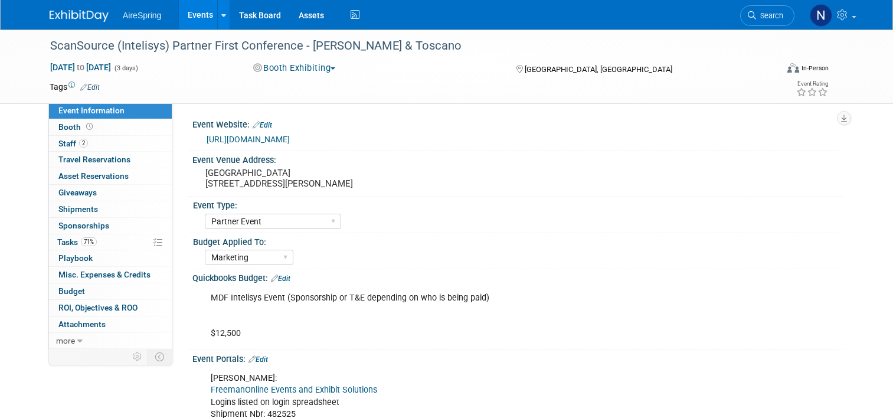
select select "Partner Event"
select select "Marketing"
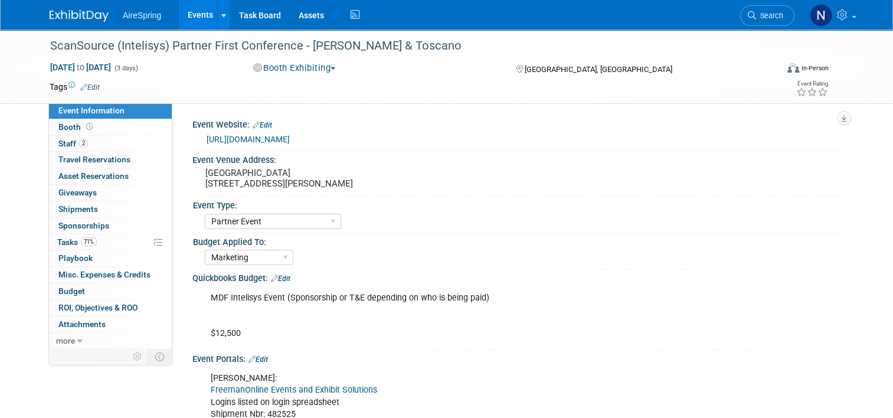
click at [544, 229] on div "Event Type: AireSpring Event AireSpring Internal Partner Event Training Tradesh…" at bounding box center [514, 214] width 648 height 36
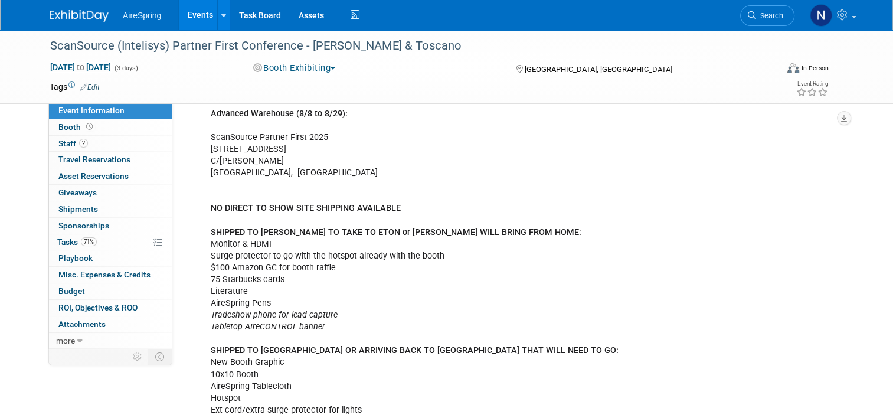
scroll to position [472, 0]
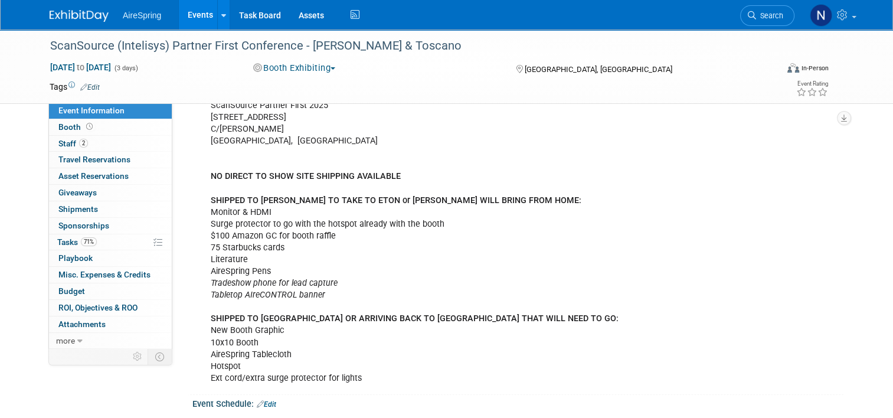
click at [348, 263] on div "Advanced Warehouse (8/8 to 8/29): ScanSource Partner First [STREET_ADDRESS] NO …" at bounding box center [459, 230] width 514 height 320
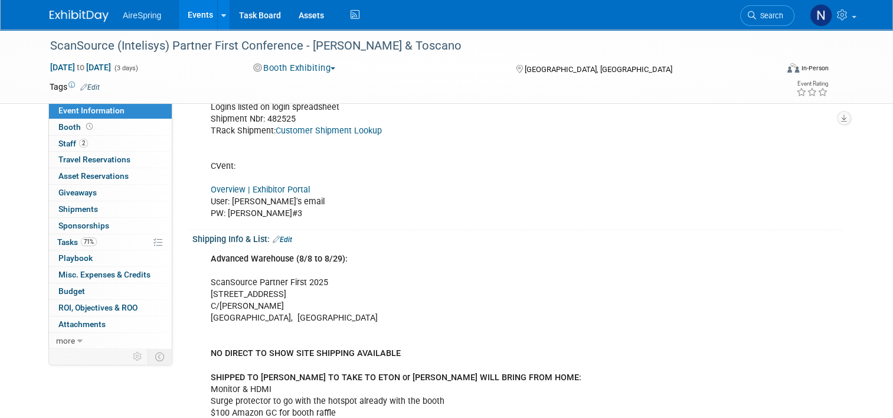
scroll to position [354, 0]
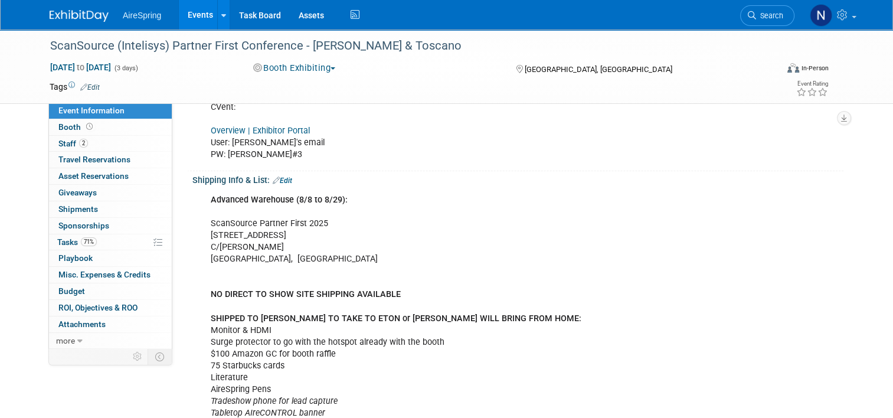
click at [284, 177] on link "Edit" at bounding box center [282, 180] width 19 height 8
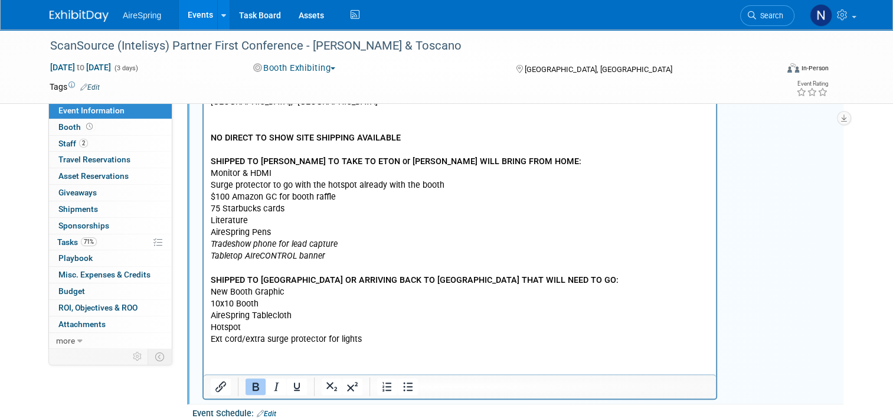
scroll to position [531, 0]
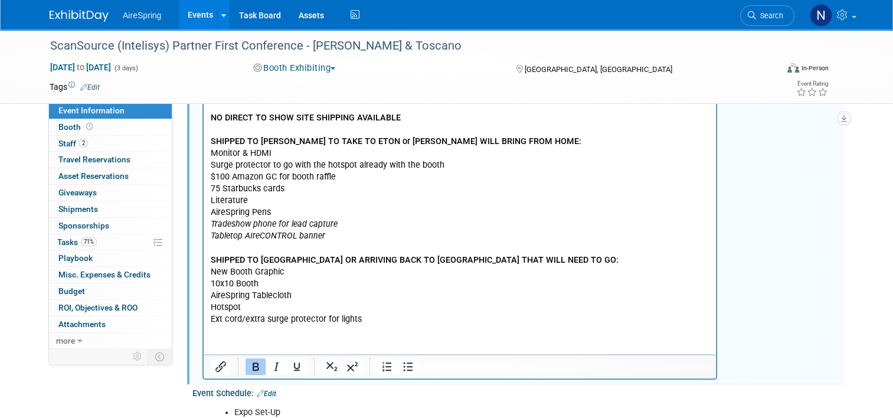
click at [368, 324] on html "Advanced Warehouse (8/8 to 8/29): ScanSource Partner First 2025 5130 Cash Rd C/…" at bounding box center [460, 168] width 512 height 313
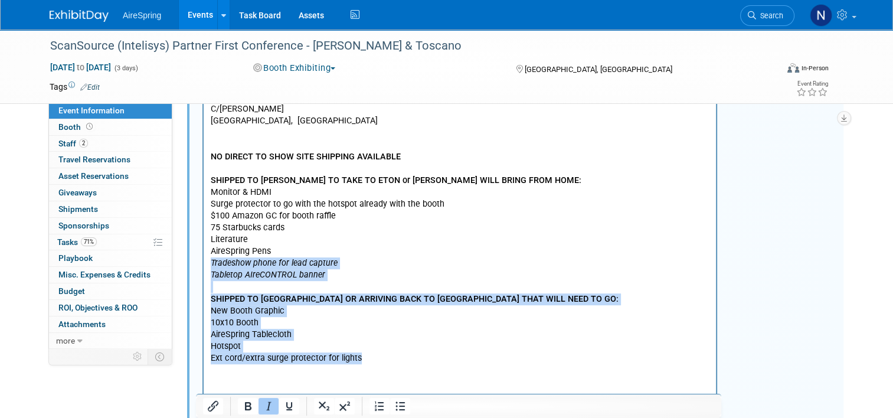
scroll to position [472, 0]
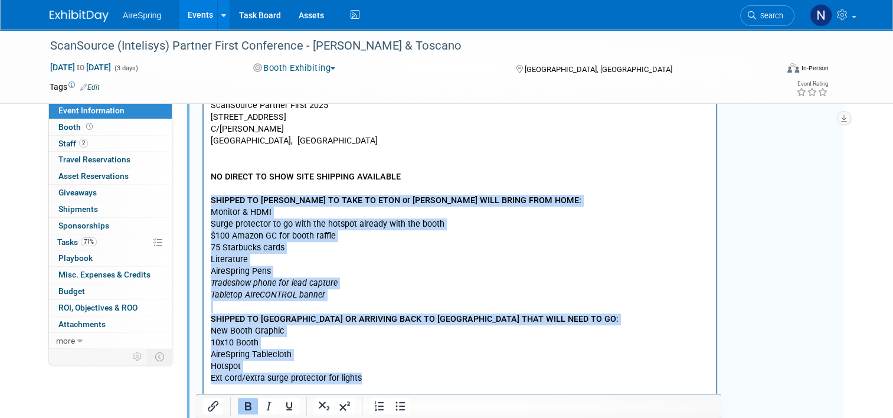
drag, startPoint x: 404, startPoint y: 373, endPoint x: 204, endPoint y: 201, distance: 263.5
click at [204, 201] on html "Advanced Warehouse (8/8 to 8/29): ScanSource Partner First 2025 5130 Cash Rd C/…" at bounding box center [460, 227] width 512 height 313
paste body "Rich Text Area. Press ALT-0 for help."
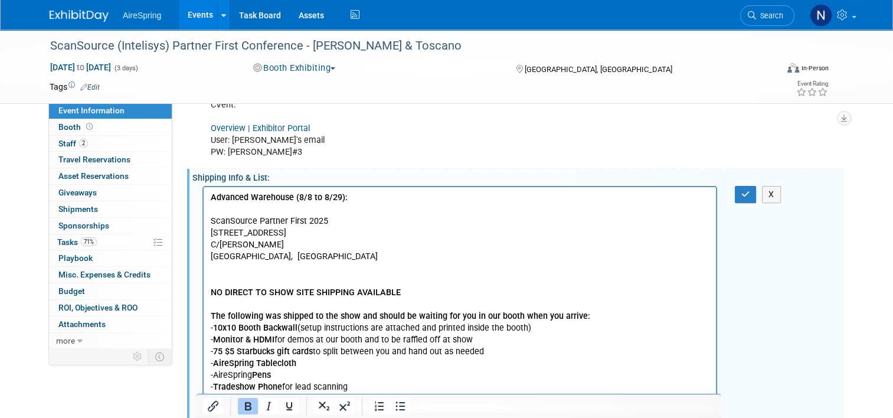
scroll to position [354, 0]
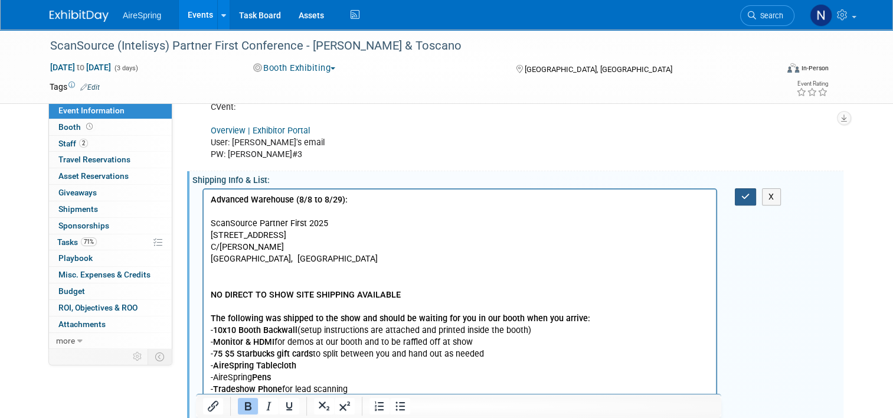
click at [744, 191] on button "button" at bounding box center [746, 196] width 22 height 17
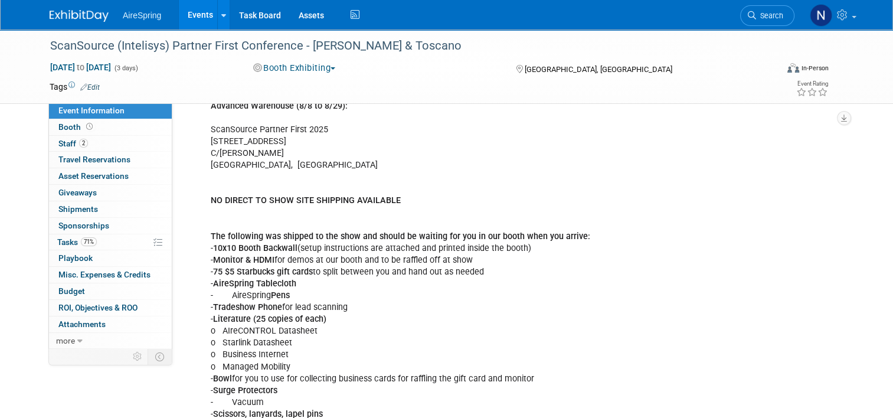
scroll to position [472, 0]
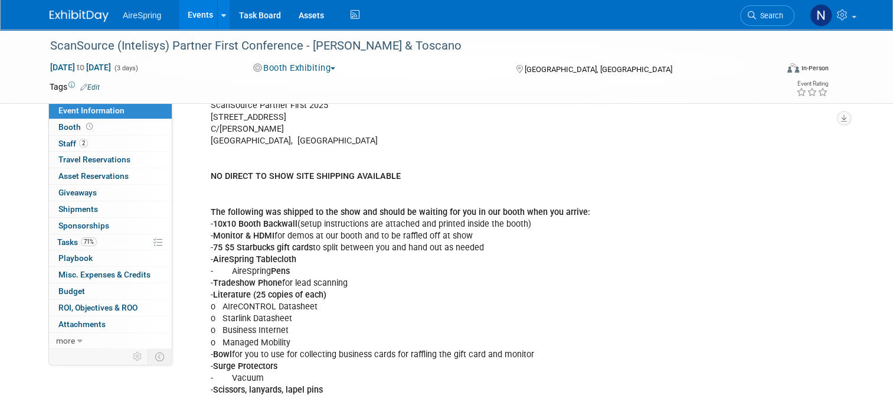
click at [194, 12] on link "Events" at bounding box center [200, 14] width 43 height 29
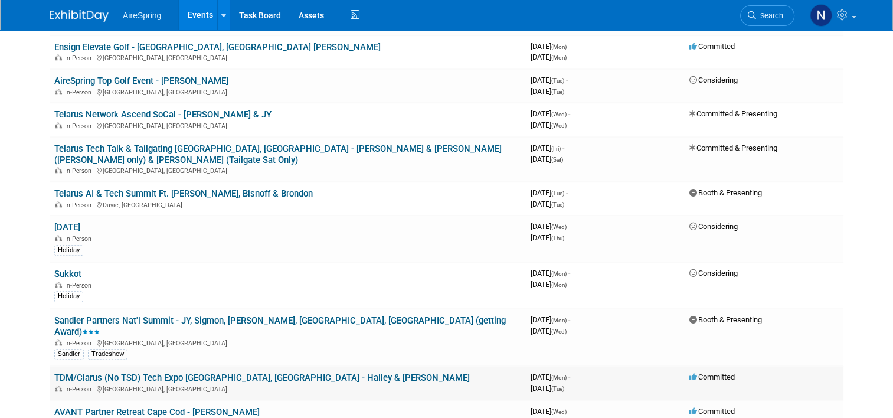
scroll to position [1121, 0]
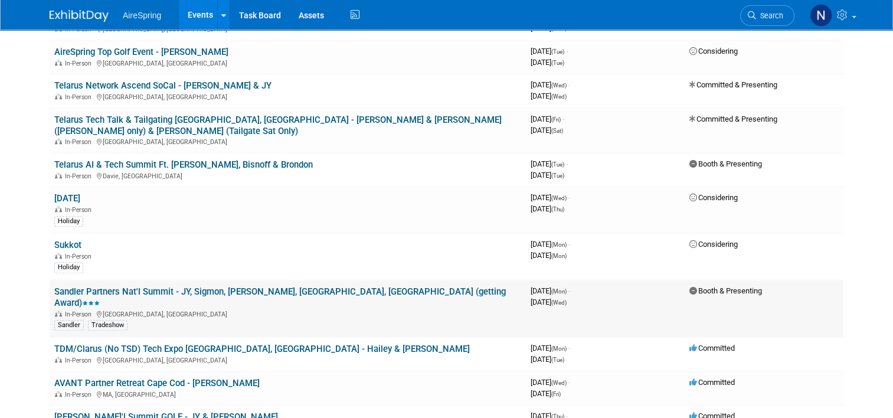
click at [222, 286] on link "Sandler Partners Nat'l Summit - JY, Sigmon, [PERSON_NAME], [GEOGRAPHIC_DATA], […" at bounding box center [279, 297] width 451 height 22
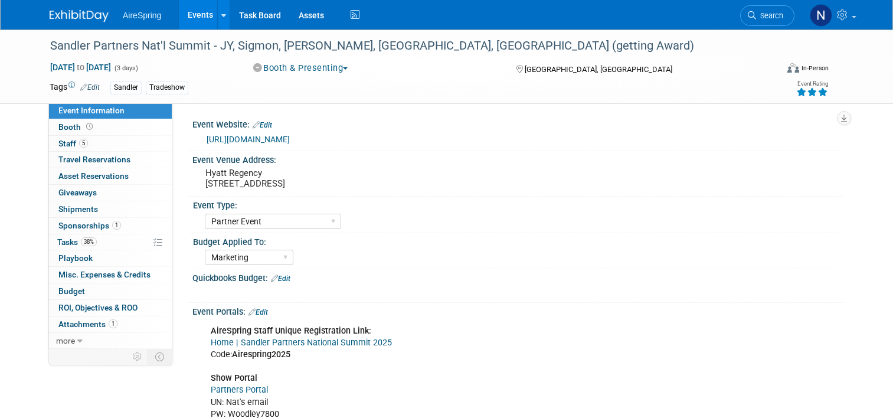
select select "Partner Event"
select select "Marketing"
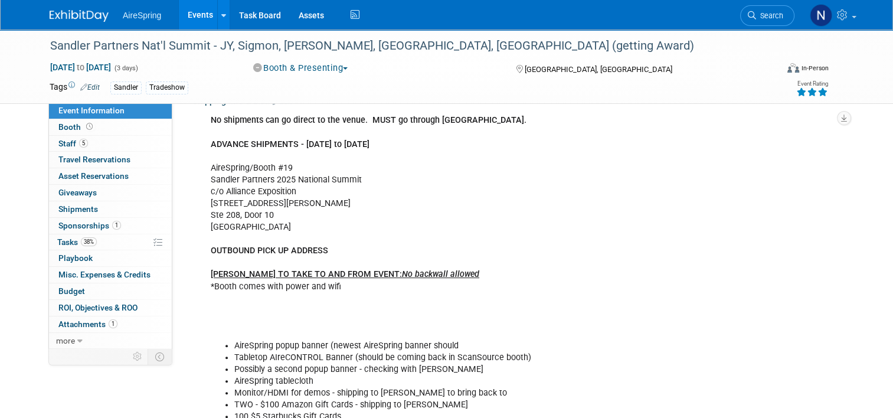
scroll to position [354, 0]
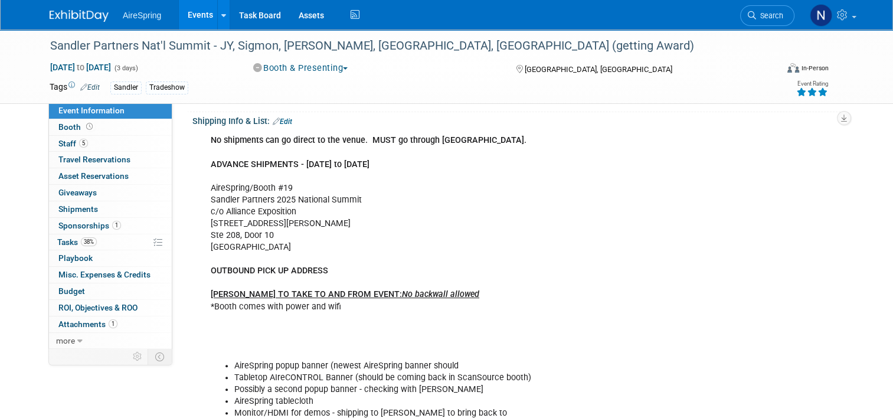
click at [284, 120] on link "Edit" at bounding box center [282, 121] width 19 height 8
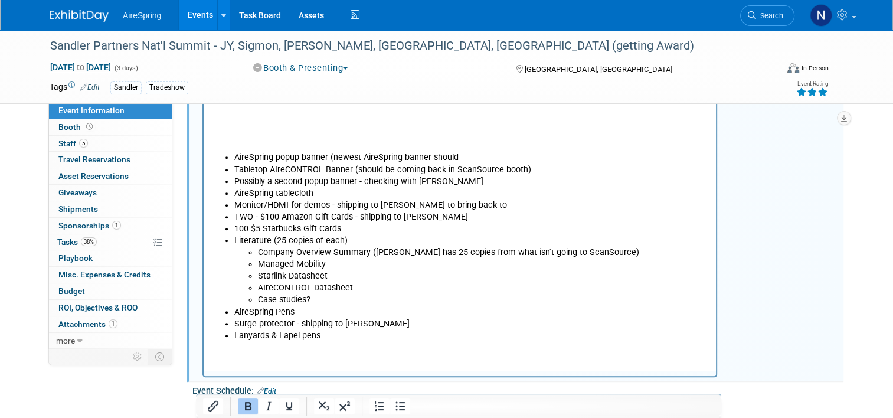
scroll to position [590, 0]
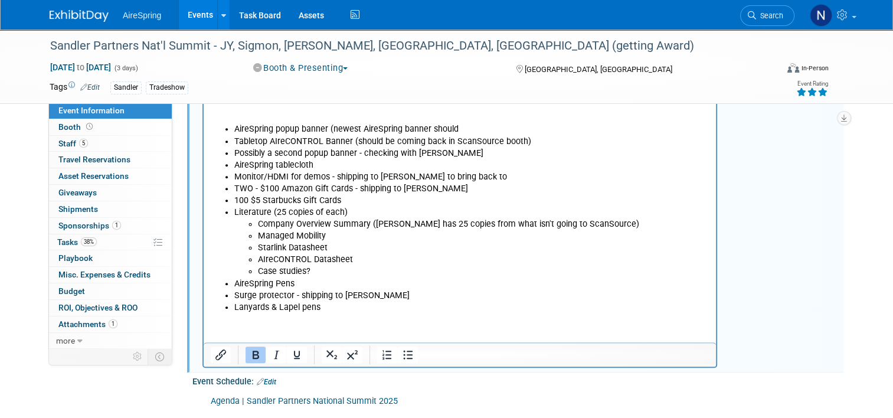
click at [355, 314] on html "No shipments can go direct to the venue. MUST go through Alliance. ADVANCE SHIP…" at bounding box center [460, 103] width 512 height 419
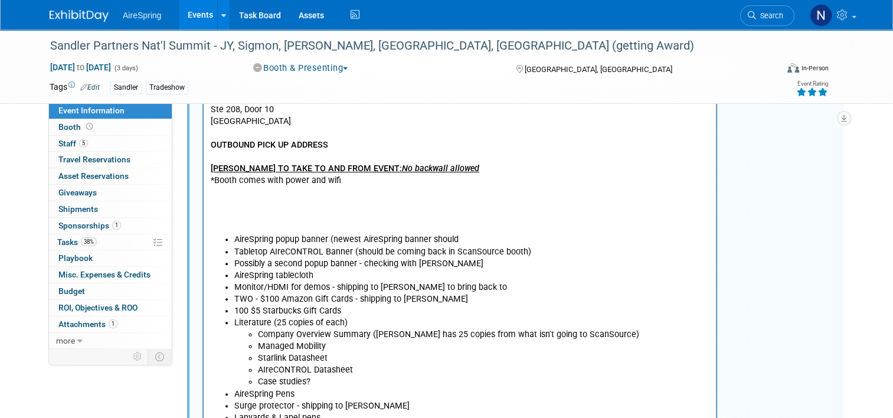
scroll to position [354, 0]
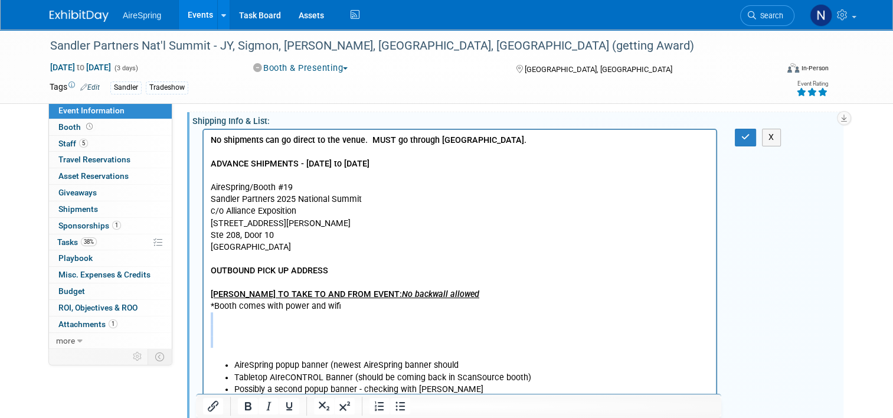
drag, startPoint x: 270, startPoint y: 329, endPoint x: 268, endPoint y: 352, distance: 22.5
click at [268, 352] on p "No shipments can go direct to the venue. MUST go through Alliance. ADVANCE SHIP…" at bounding box center [460, 247] width 499 height 225
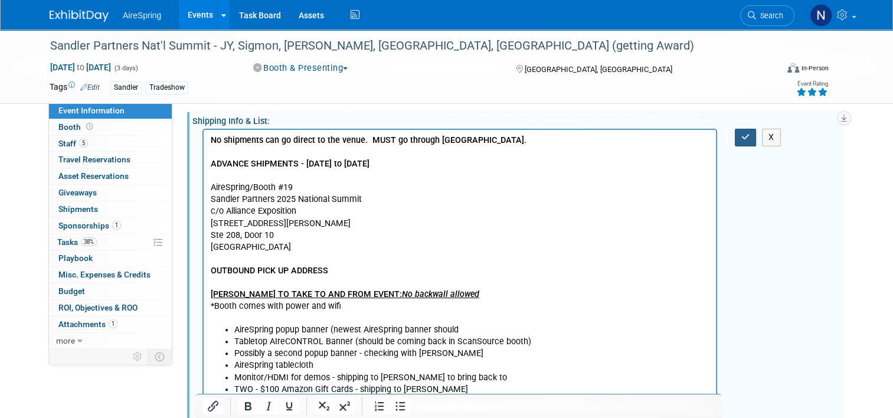
click at [755, 141] on button "button" at bounding box center [746, 137] width 22 height 17
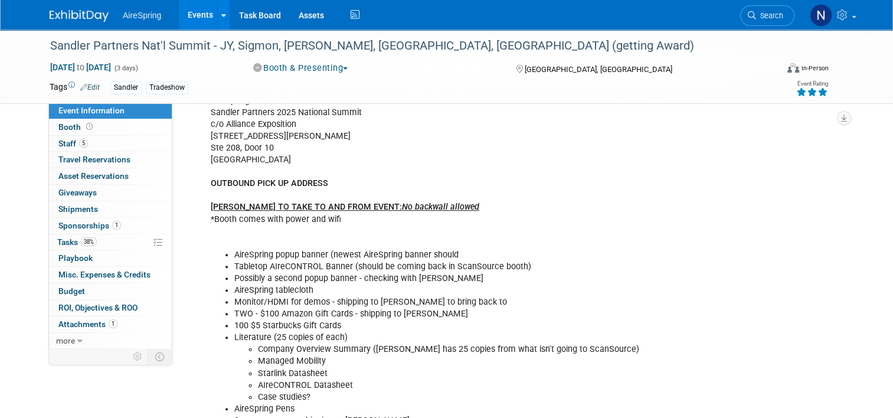
scroll to position [590, 0]
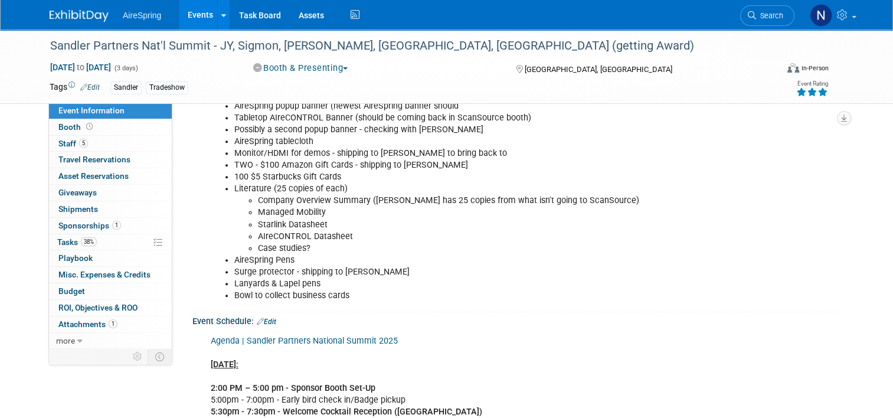
click at [354, 297] on li "Bowl to collect business cards" at bounding box center [472, 296] width 476 height 12
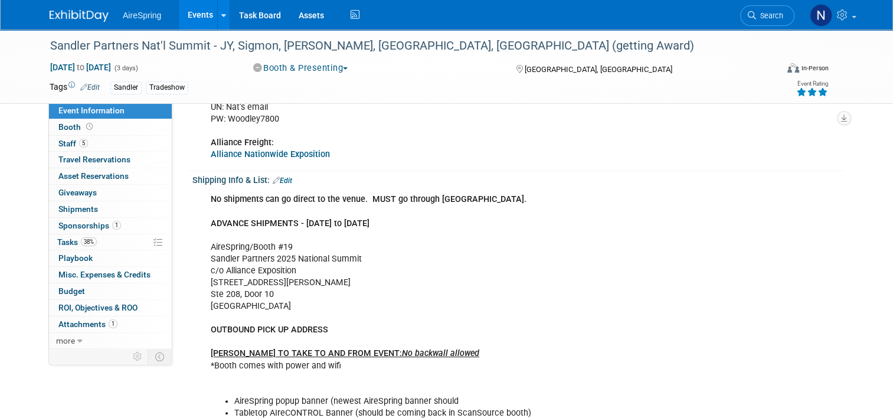
scroll to position [295, 0]
click at [285, 179] on link "Edit" at bounding box center [282, 180] width 19 height 8
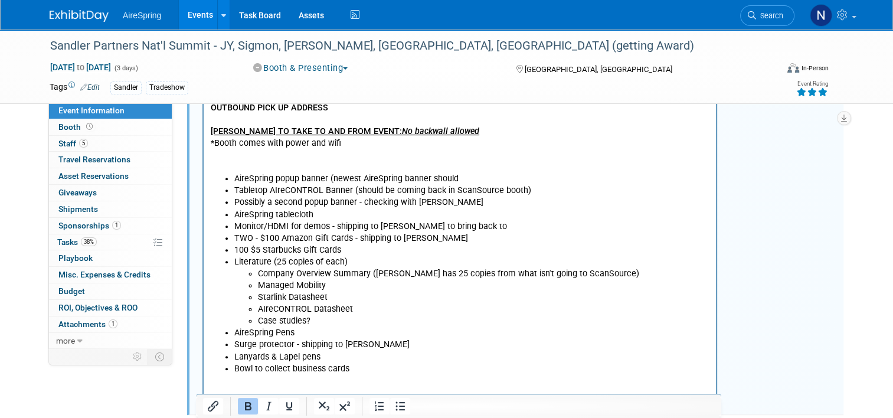
scroll to position [590, 0]
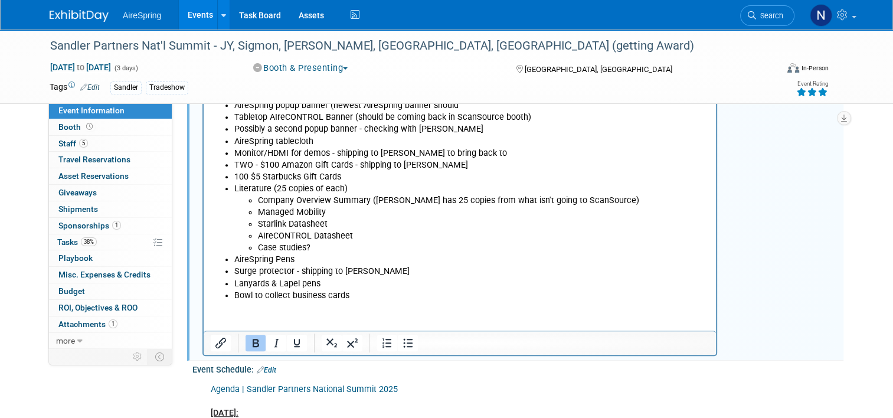
click at [371, 299] on li "Bowl to collect business cards" at bounding box center [471, 296] width 475 height 12
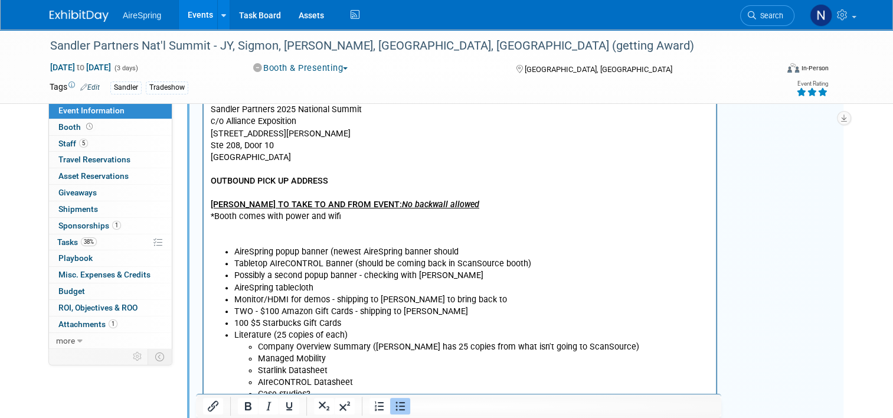
scroll to position [472, 0]
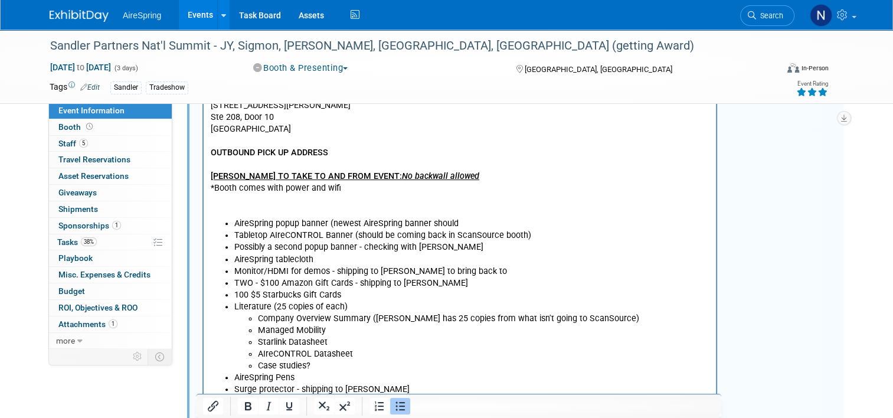
click at [497, 272] on li "Monitor/HDMI for demos - shipping to Lisa - gabe to bring back to" at bounding box center [471, 271] width 475 height 12
click at [300, 204] on p "No shipments can go direct to the venue. MUST go through Alliance. ADVANCE SHIP…" at bounding box center [460, 117] width 499 height 201
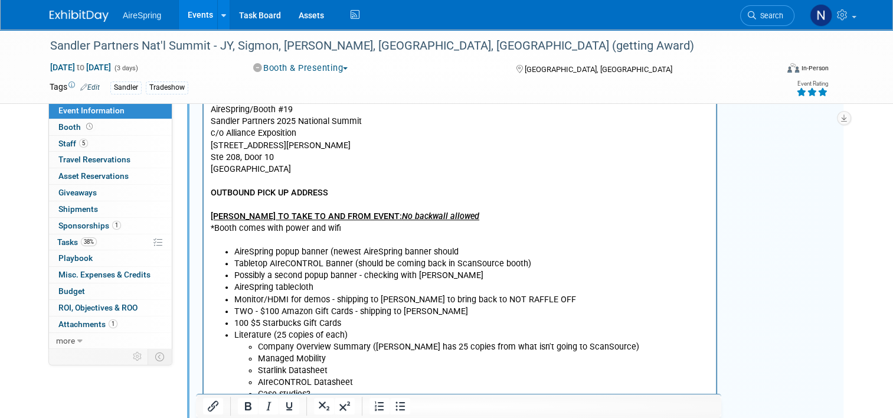
scroll to position [354, 0]
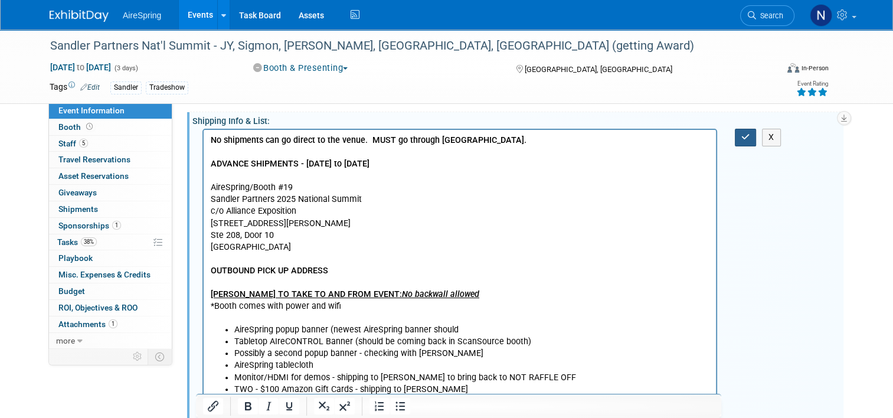
drag, startPoint x: 756, startPoint y: 139, endPoint x: 748, endPoint y: 142, distance: 8.2
click at [755, 138] on button "button" at bounding box center [746, 137] width 22 height 17
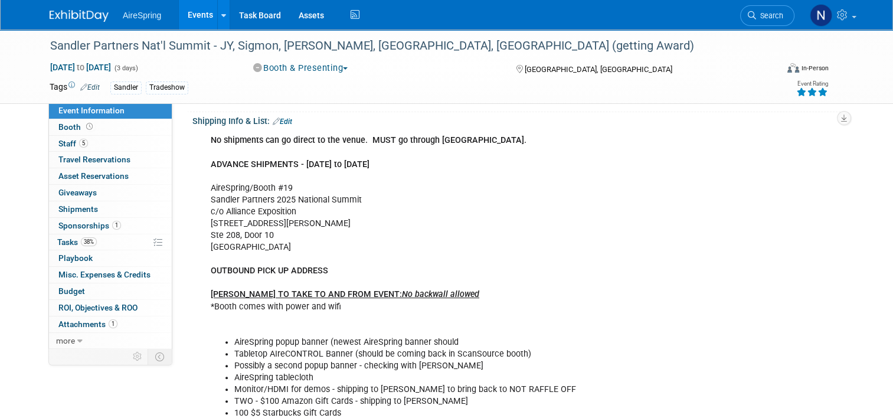
click at [199, 12] on link "Events" at bounding box center [200, 14] width 43 height 29
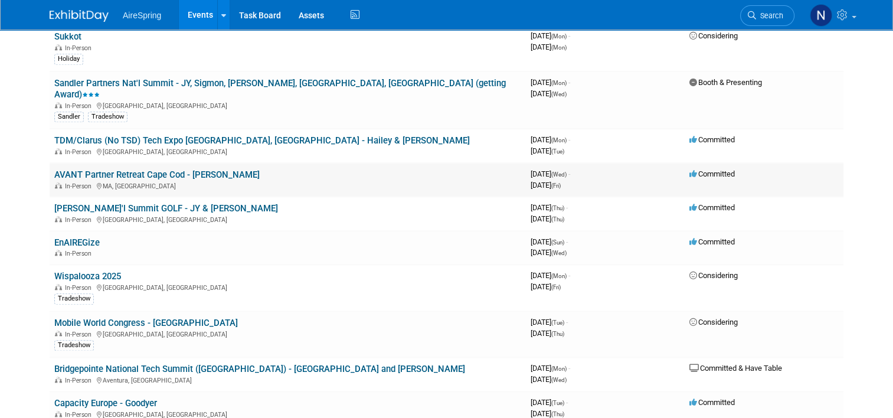
scroll to position [1416, 0]
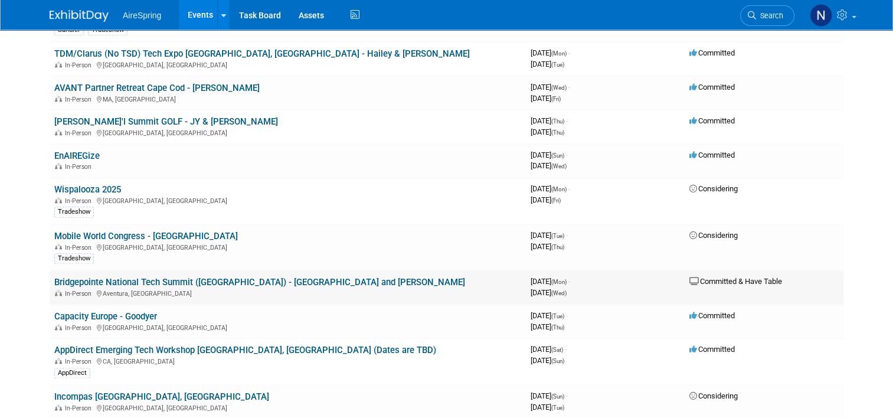
click at [259, 277] on link "Bridgepointe National Tech Summit ([GEOGRAPHIC_DATA]) - [GEOGRAPHIC_DATA] and […" at bounding box center [259, 282] width 411 height 11
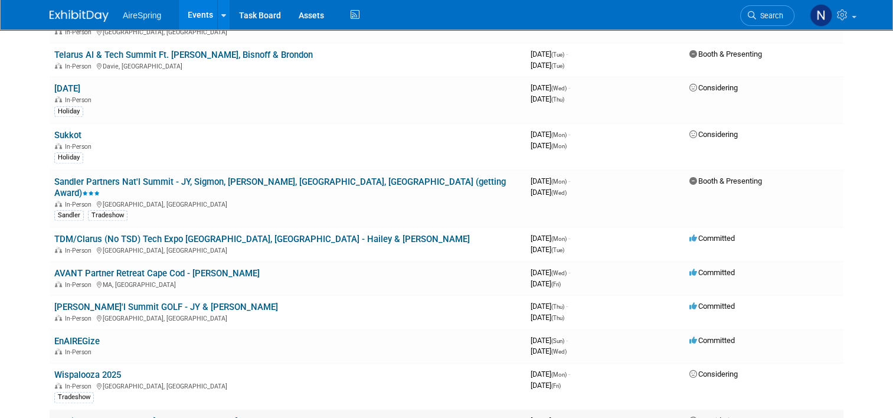
scroll to position [1180, 0]
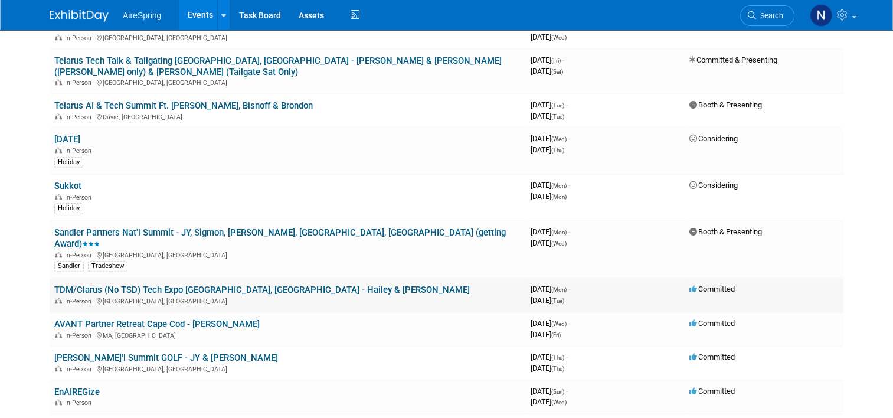
click at [217, 284] on link "TDM/Clarus (No TSD) Tech Expo [GEOGRAPHIC_DATA], [GEOGRAPHIC_DATA] - Hailey & […" at bounding box center [261, 289] width 415 height 11
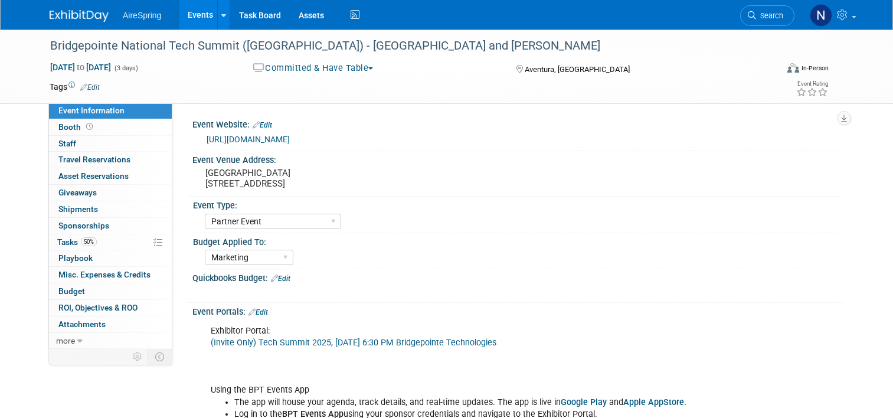
select select "Partner Event"
select select "Marketing"
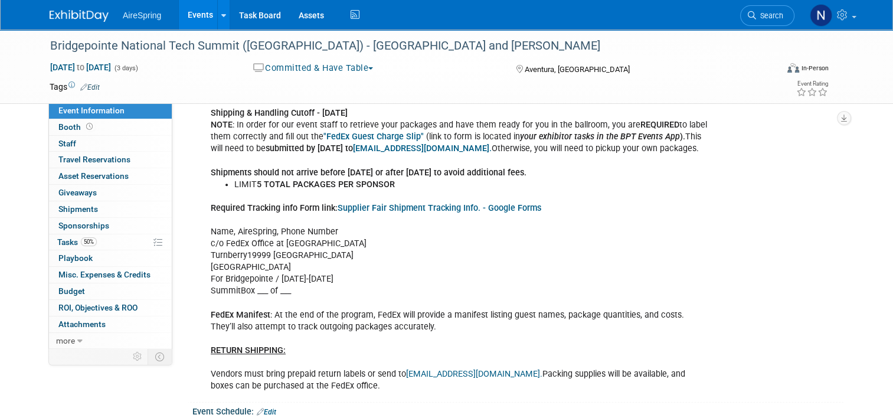
scroll to position [472, 0]
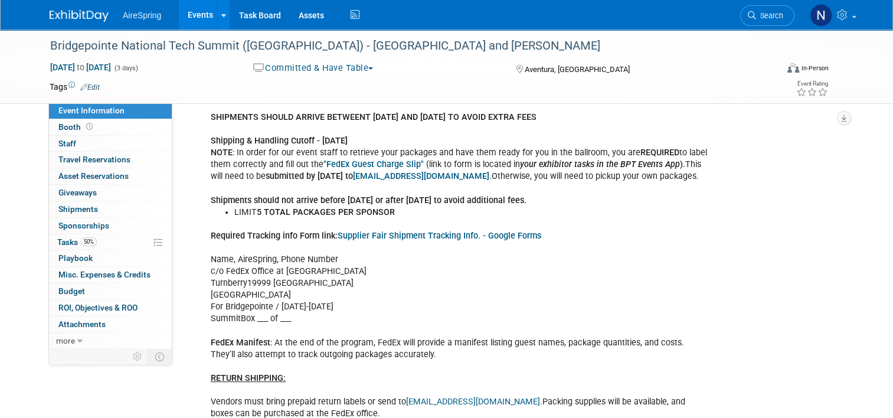
click at [730, 73] on div "Virtual In-Person Hybrid <img src="[URL][DOMAIN_NAME]" style="width: 22px; heig…" at bounding box center [770, 70] width 115 height 18
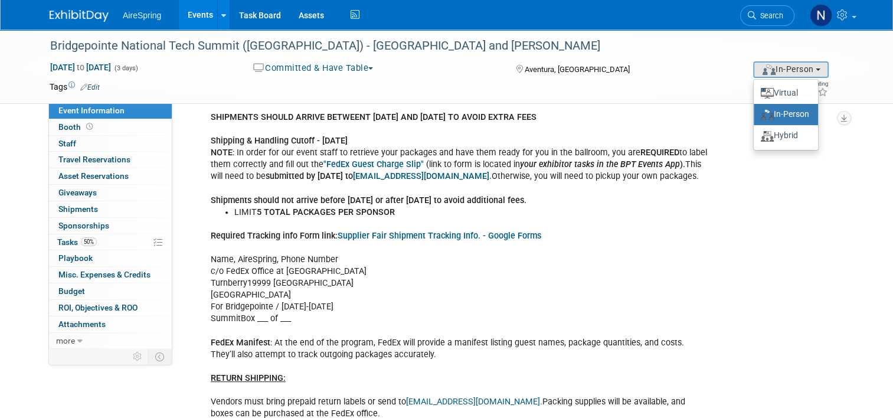
click at [291, 271] on div "SHIPMENTS SHOULD ARRIVE BETWEENT [DATE] AND [DATE] TO AVOID EXTRA FEES Shipping…" at bounding box center [459, 266] width 514 height 320
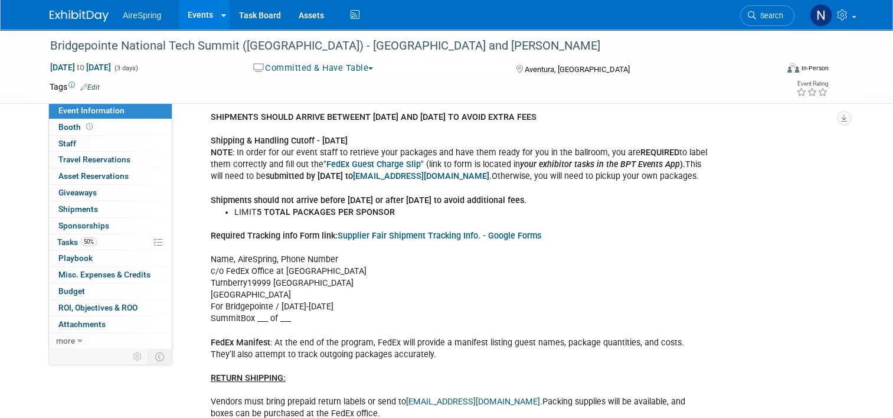
click at [365, 163] on link ""FedEx Guest Charge Slip"" at bounding box center [373, 164] width 100 height 10
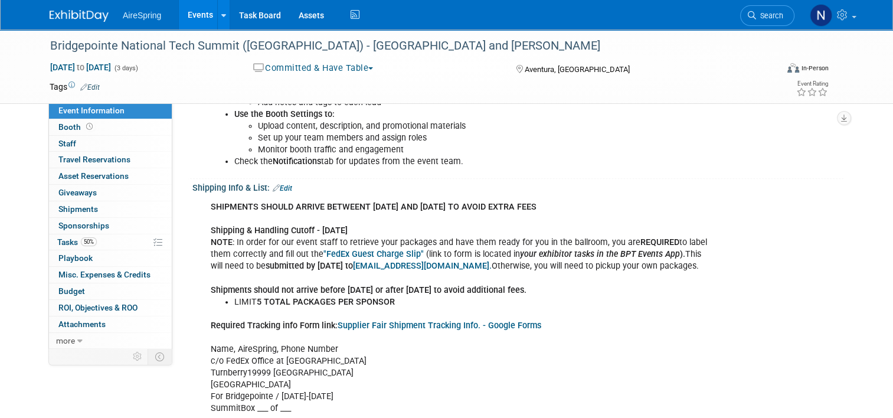
scroll to position [354, 0]
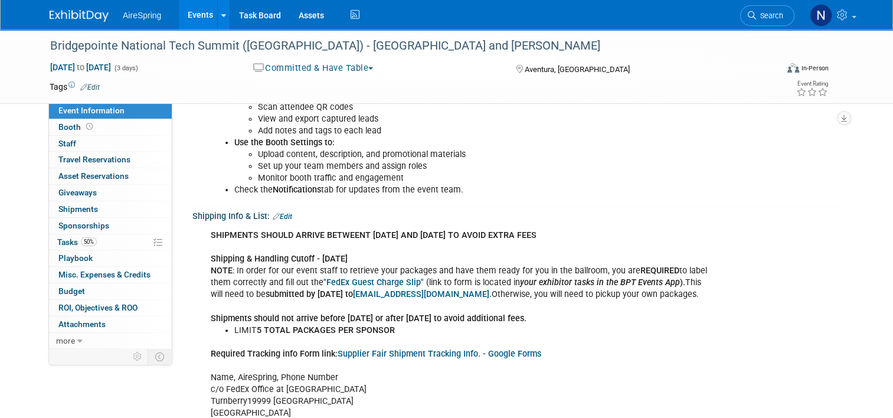
click at [390, 351] on link "Supplier Fair Shipment Tracking Info. - Google Forms" at bounding box center [439, 354] width 204 height 10
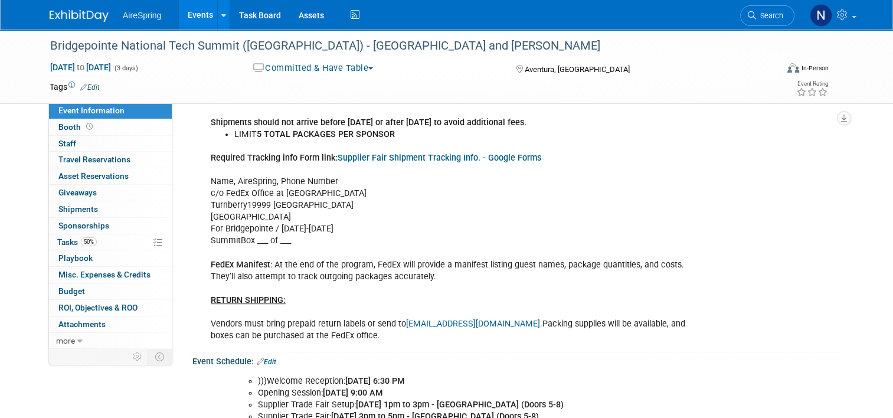
scroll to position [531, 0]
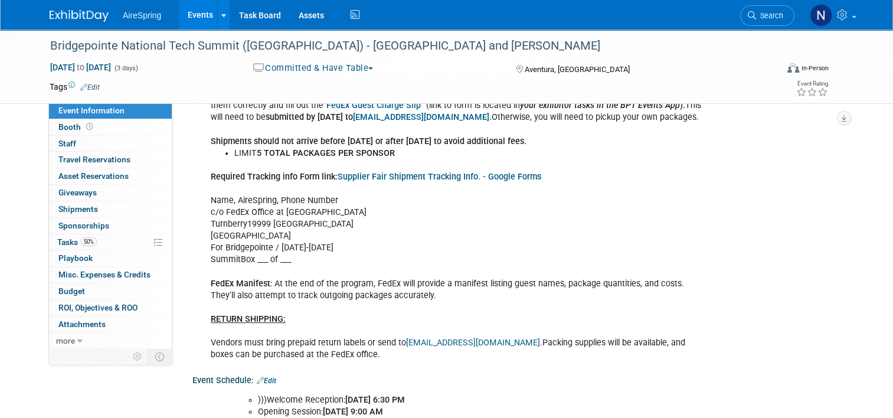
click at [604, 194] on div "SHIPMENTS SHOULD ARRIVE BETWEENT [DATE] AND [DATE] TO AVOID EXTRA FEES Shipping…" at bounding box center [459, 207] width 514 height 320
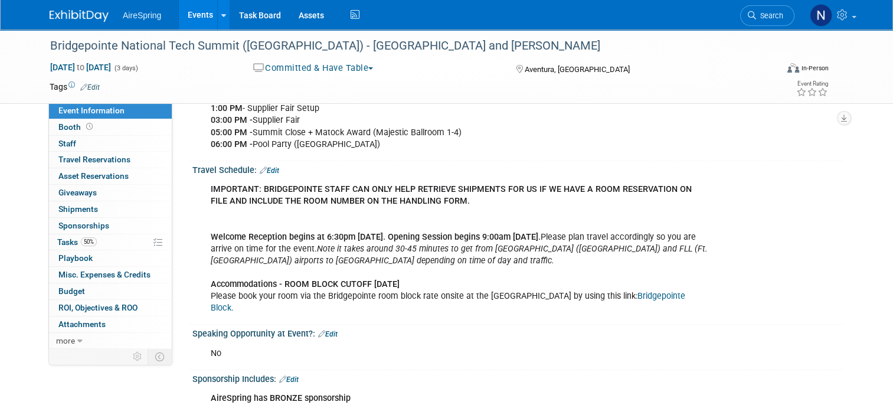
scroll to position [1062, 0]
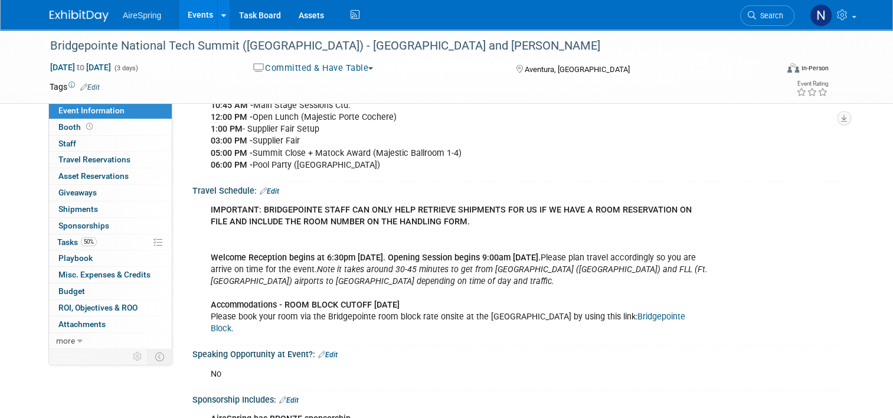
click at [625, 315] on link "Bridgepointe Block." at bounding box center [448, 323] width 474 height 22
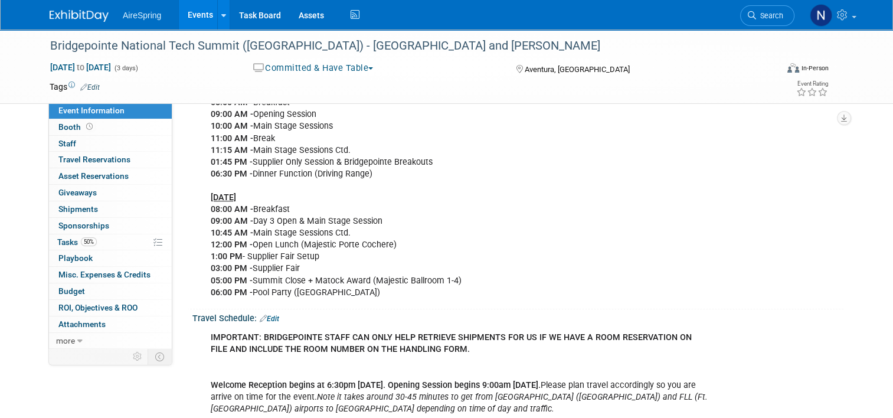
scroll to position [1003, 0]
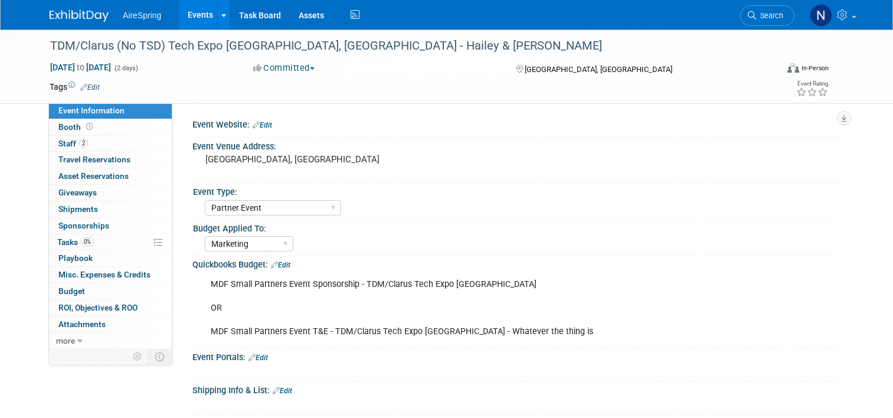
select select "Partner Event"
select select "Marketing"
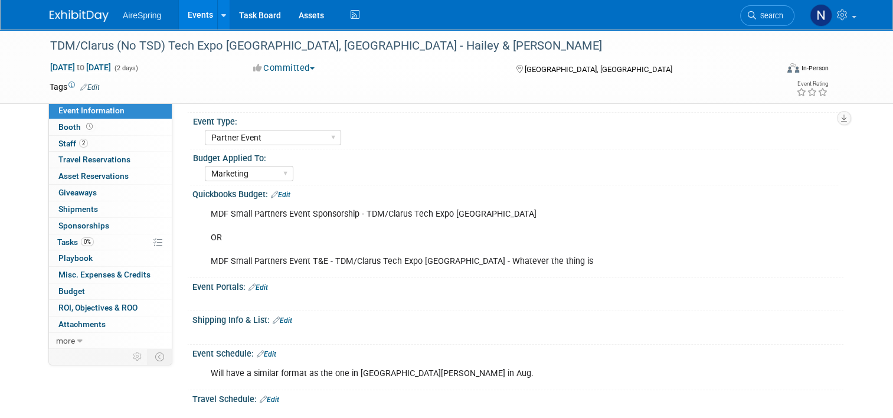
scroll to position [118, 0]
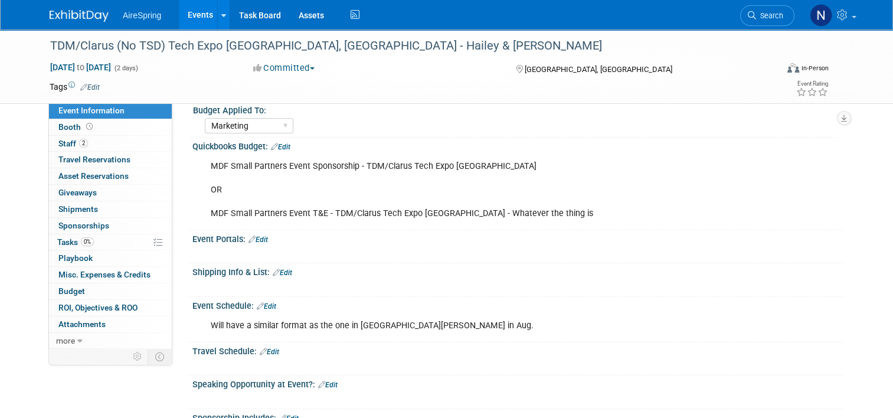
click at [143, 381] on div "Event Information Event Info Booth Booth 2 Staff 2 Staff 0 Travel Reservations …" at bounding box center [446, 303] width 811 height 782
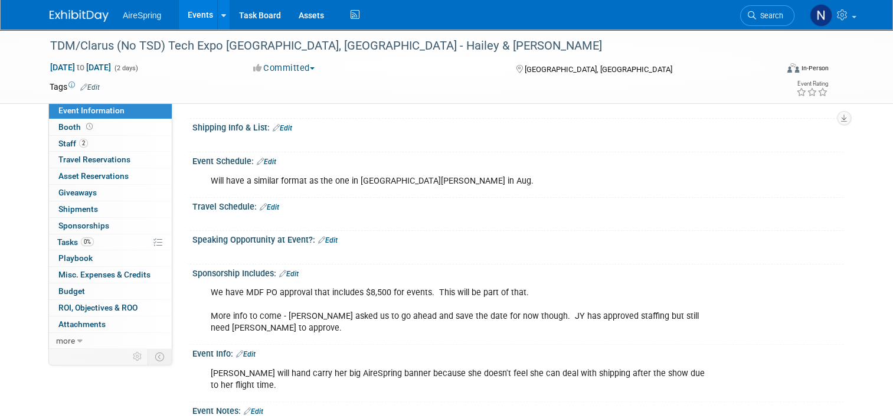
scroll to position [236, 0]
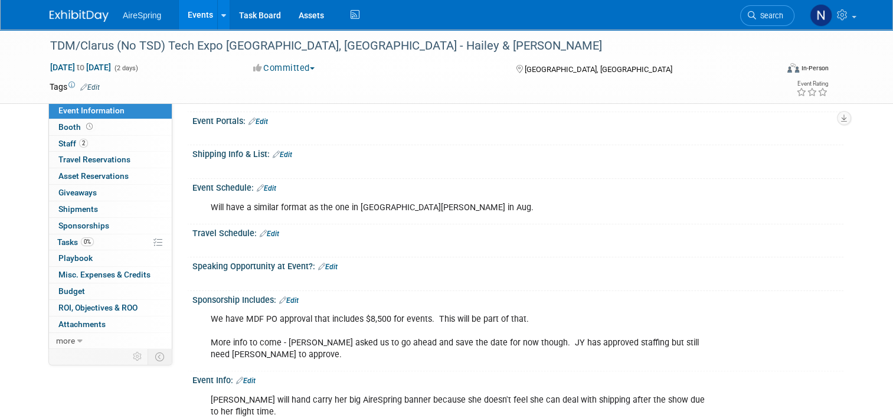
click at [284, 146] on div "Shipping Info & List: Edit" at bounding box center [517, 152] width 651 height 15
click at [285, 151] on link "Edit" at bounding box center [282, 154] width 19 height 8
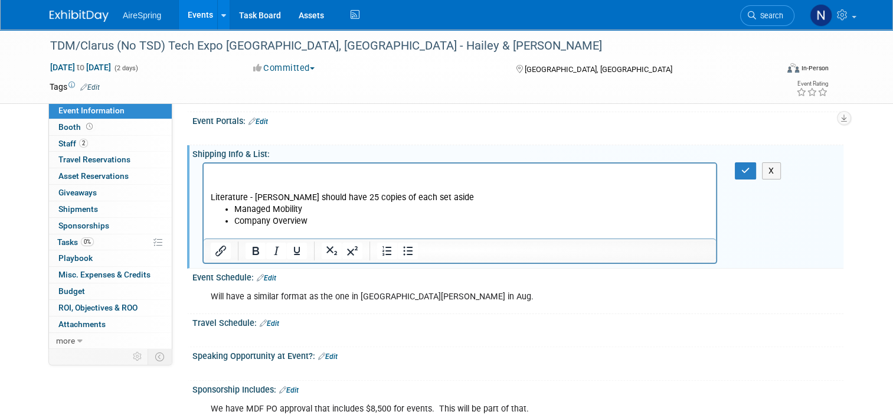
scroll to position [0, 0]
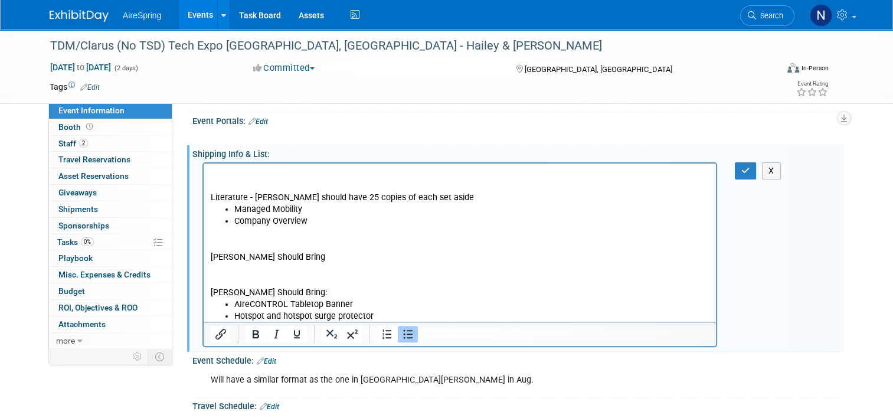
click at [217, 180] on p "Rich Text Area. Press ALT-0 for help." at bounding box center [460, 185] width 499 height 12
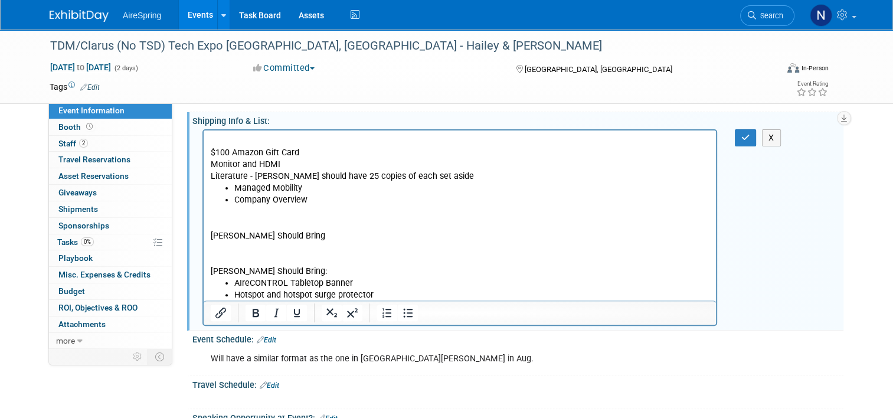
scroll to position [236, 0]
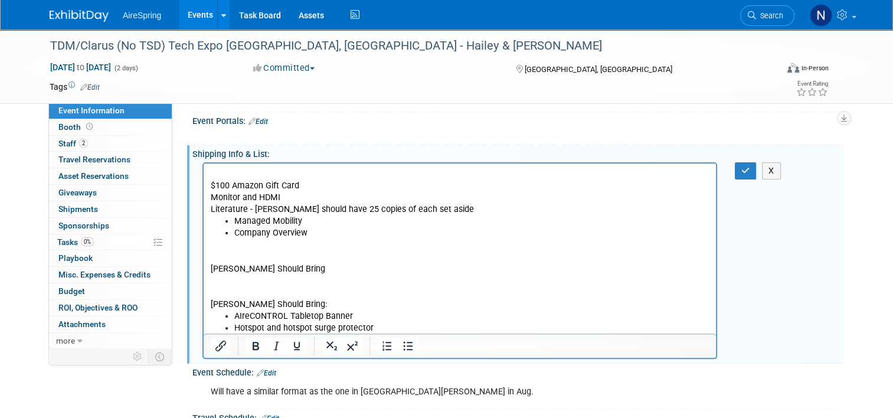
click at [301, 296] on p "Rich Text Area. Press ALT-0 for help." at bounding box center [460, 292] width 499 height 12
click at [297, 280] on p "Rich Text Area. Press ALT-0 for help." at bounding box center [460, 280] width 499 height 12
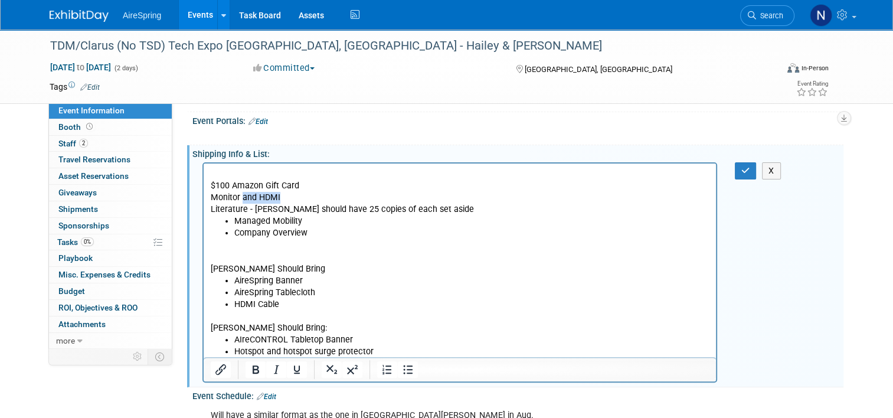
drag, startPoint x: 311, startPoint y: 195, endPoint x: 242, endPoint y: 200, distance: 68.6
click at [242, 200] on p "Monitor and HDMI" at bounding box center [460, 197] width 499 height 12
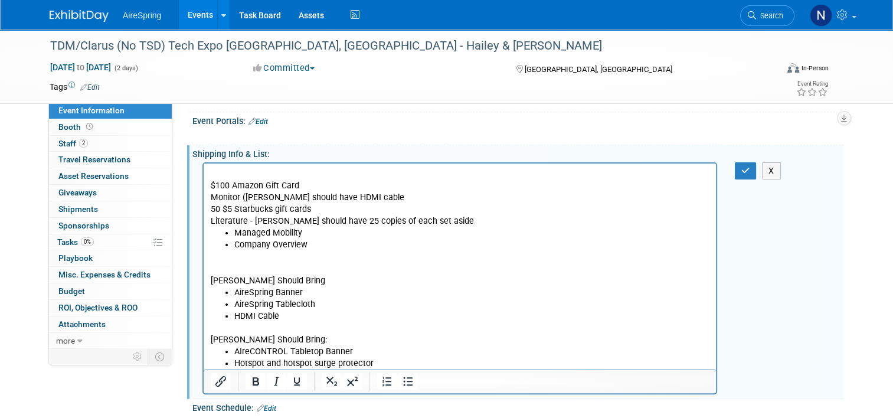
click at [337, 179] on p "$100 Amazon Gift Card" at bounding box center [460, 185] width 499 height 12
click at [329, 162] on div at bounding box center [459, 278] width 514 height 232
click at [237, 171] on p "Rich Text Area. Press ALT-0 for help." at bounding box center [460, 174] width 499 height 12
drag, startPoint x: 320, startPoint y: 172, endPoint x: 188, endPoint y: 169, distance: 132.2
click at [204, 169] on html "To ship to [PERSON_NAME] to Take: $100 Amazon Gift Card Monitor ([PERSON_NAME] …" at bounding box center [460, 266] width 512 height 206
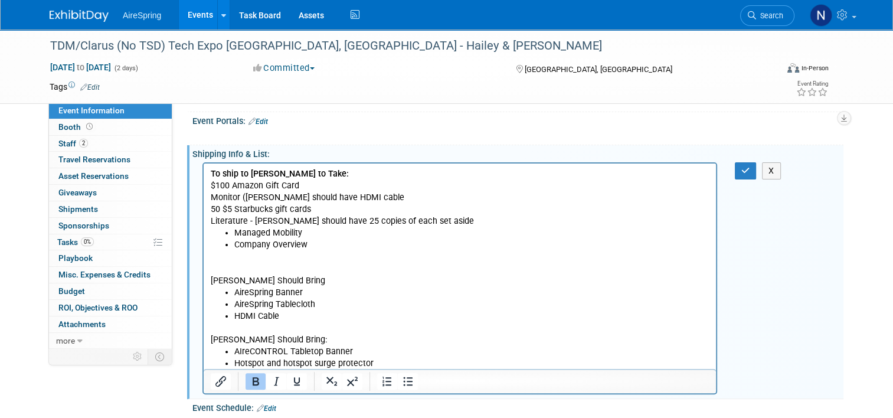
click at [378, 197] on p "Monitor ([PERSON_NAME] should have HDMI cable" at bounding box center [460, 197] width 499 height 12
click at [287, 282] on p "[PERSON_NAME] Should Bring" at bounding box center [460, 280] width 499 height 12
drag, startPoint x: 294, startPoint y: 284, endPoint x: 188, endPoint y: 277, distance: 107.0
click at [204, 277] on html "To ship to [PERSON_NAME] to Take: $100 Amazon Gift Card Monitor ([PERSON_NAME] …" at bounding box center [460, 266] width 512 height 206
click at [317, 293] on li "AireSpring Banner" at bounding box center [471, 292] width 475 height 12
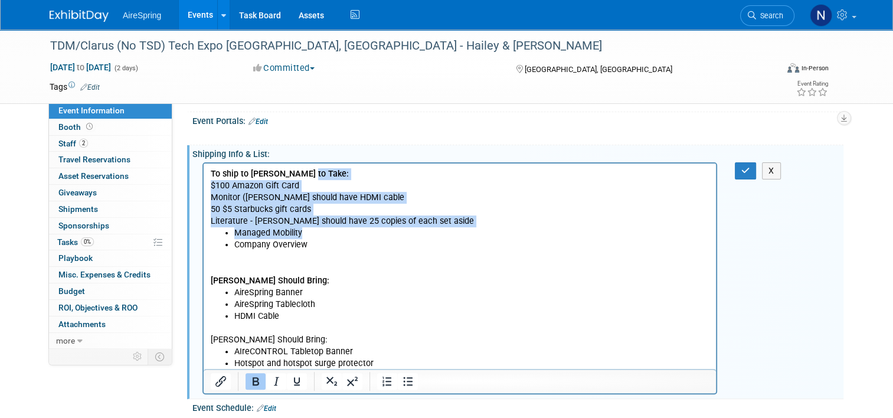
drag, startPoint x: 313, startPoint y: 169, endPoint x: 317, endPoint y: 228, distance: 59.2
click at [317, 228] on body "To ship to [PERSON_NAME] to Take: $100 Amazon Gift Card Monitor ([PERSON_NAME] …" at bounding box center [460, 268] width 500 height 201
click at [318, 228] on li "Managed Mobility" at bounding box center [471, 233] width 475 height 12
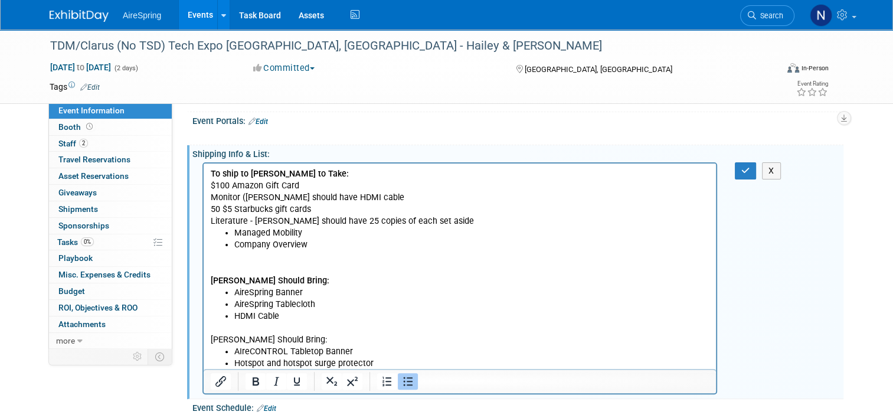
click at [326, 239] on li "Company Overview" at bounding box center [471, 244] width 475 height 12
click at [313, 163] on iframe at bounding box center [460, 265] width 512 height 205
click at [309, 209] on p "50 $5 Starbucks gift cards" at bounding box center [460, 209] width 499 height 12
click at [303, 213] on p "50 $5 Starbucks gift cards" at bounding box center [460, 209] width 499 height 12
click at [364, 187] on p "$100 Amazon Gift Card" at bounding box center [460, 185] width 499 height 12
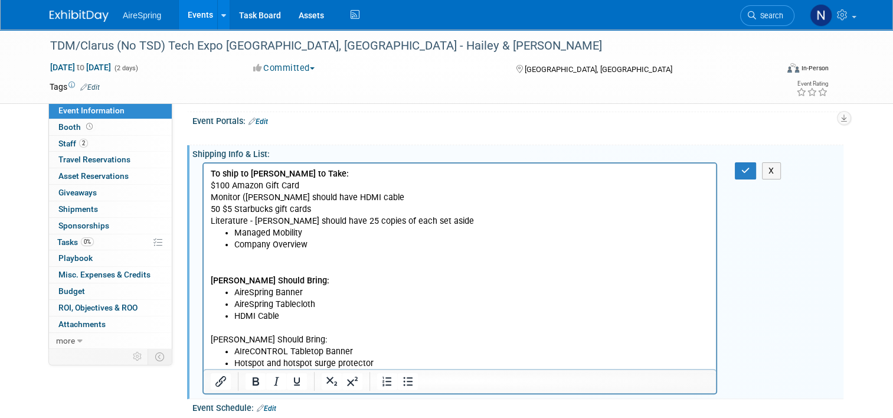
click at [362, 196] on p "Monitor (terri should have HDMI cable" at bounding box center [460, 197] width 499 height 12
click at [278, 280] on b "Terri Should Bring:" at bounding box center [270, 280] width 119 height 10
drag, startPoint x: 278, startPoint y: 278, endPoint x: 231, endPoint y: 276, distance: 47.2
click at [231, 276] on b "Terri Should Bring:" at bounding box center [270, 280] width 119 height 10
click at [294, 310] on li "HDMI Cable" at bounding box center [471, 316] width 475 height 12
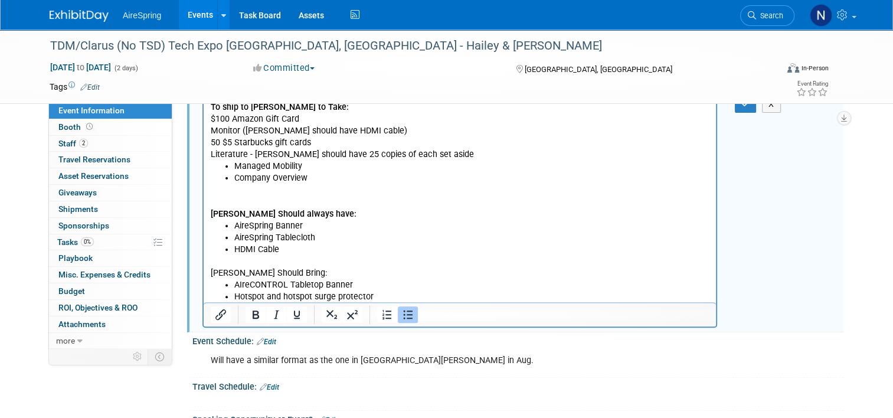
scroll to position [354, 0]
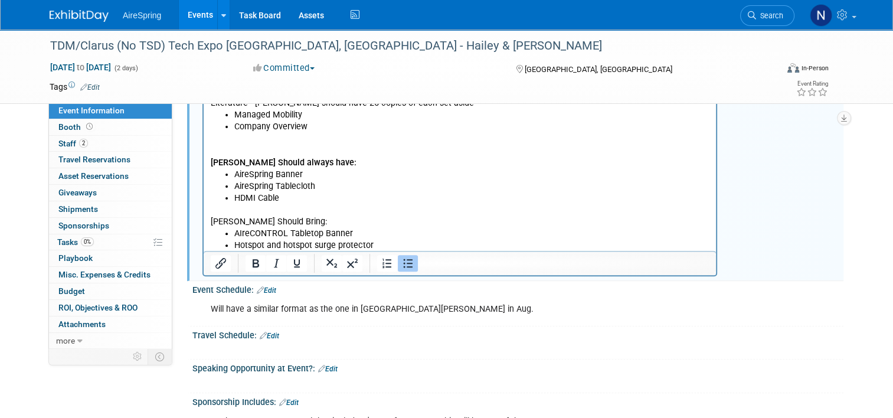
click at [295, 209] on p "Rich Text Area. Press ALT-0 for help." at bounding box center [460, 210] width 499 height 12
drag, startPoint x: 299, startPoint y: 221, endPoint x: 174, endPoint y: 223, distance: 125.1
click at [204, 223] on html "To ship to Terri to Take: $100 Amazon Gift Card Monitor (terri should have HDMI…" at bounding box center [460, 148] width 512 height 206
click at [307, 218] on p "Scott Should Bring:" at bounding box center [460, 221] width 499 height 12
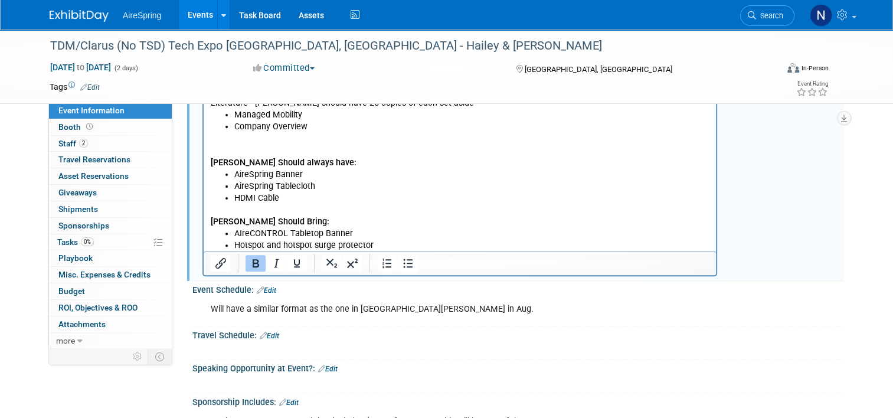
click at [307, 218] on p "Scott Should Bring:" at bounding box center [460, 221] width 499 height 12
click at [299, 200] on li "HDMI Cable" at bounding box center [471, 198] width 475 height 12
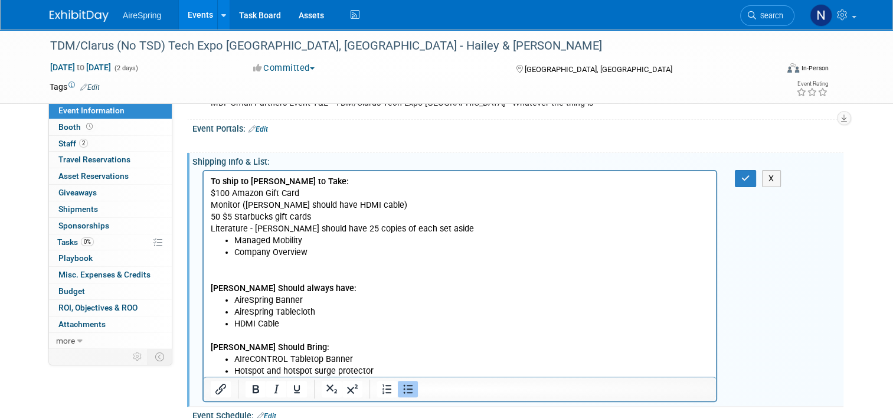
scroll to position [236, 0]
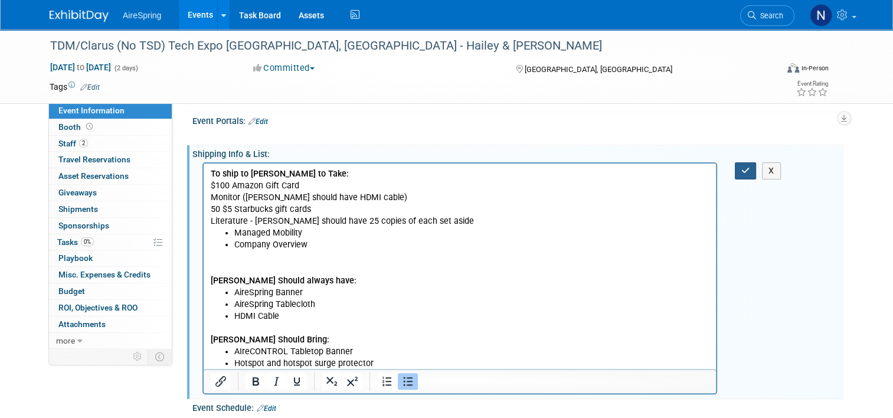
click at [751, 175] on button "button" at bounding box center [746, 170] width 22 height 17
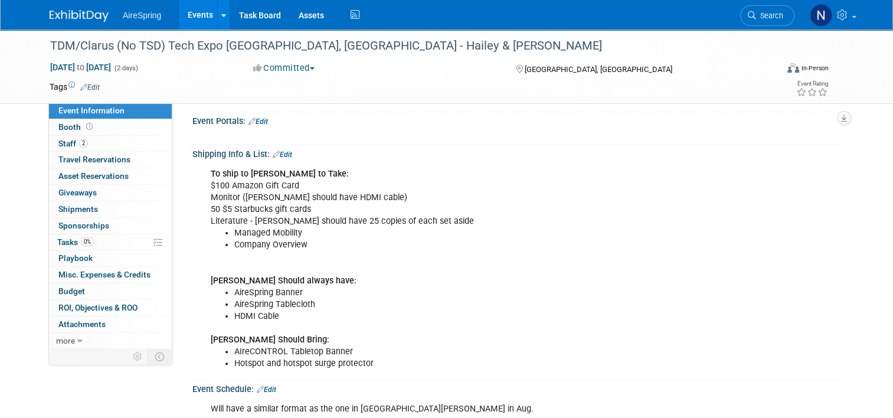
click at [186, 20] on link "Events" at bounding box center [200, 14] width 43 height 29
